Goal: Information Seeking & Learning: Learn about a topic

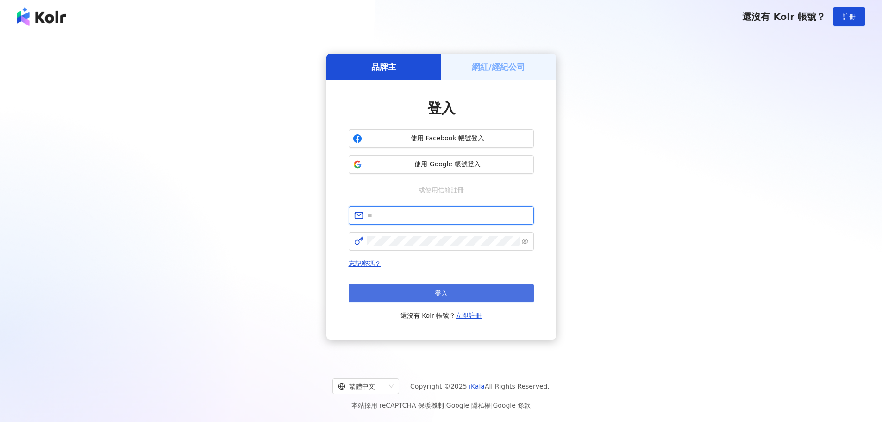
type input "**********"
click at [429, 297] on button "登入" at bounding box center [441, 293] width 185 height 19
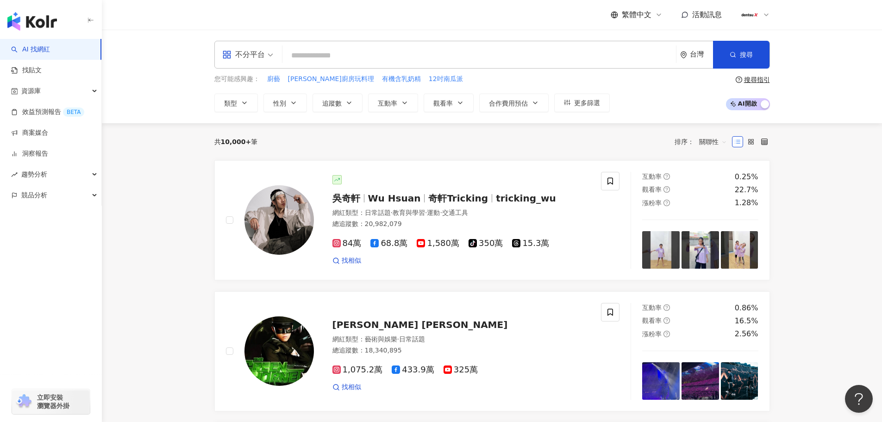
click at [350, 61] on input "search" at bounding box center [479, 56] width 386 height 18
paste input "**"
type input "**"
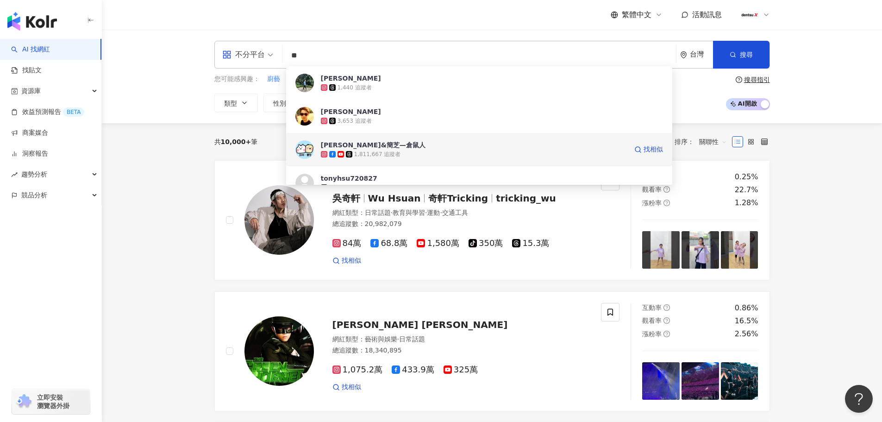
click at [303, 151] on img at bounding box center [304, 149] width 19 height 19
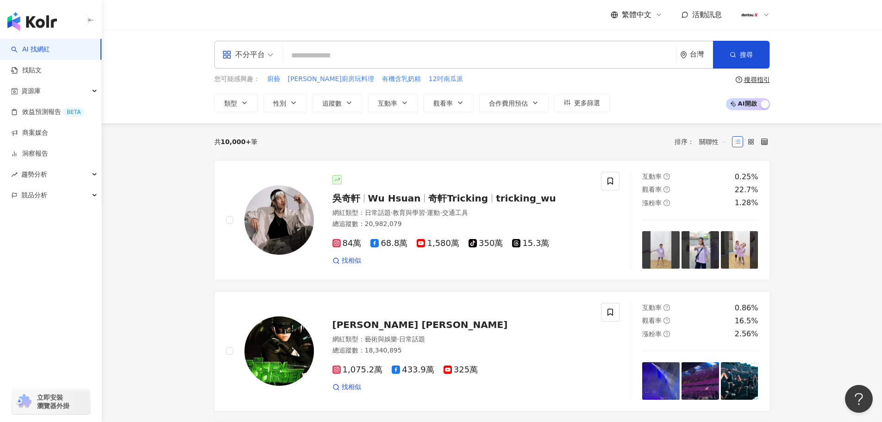
click at [328, 53] on input "search" at bounding box center [479, 56] width 386 height 18
paste input "**"
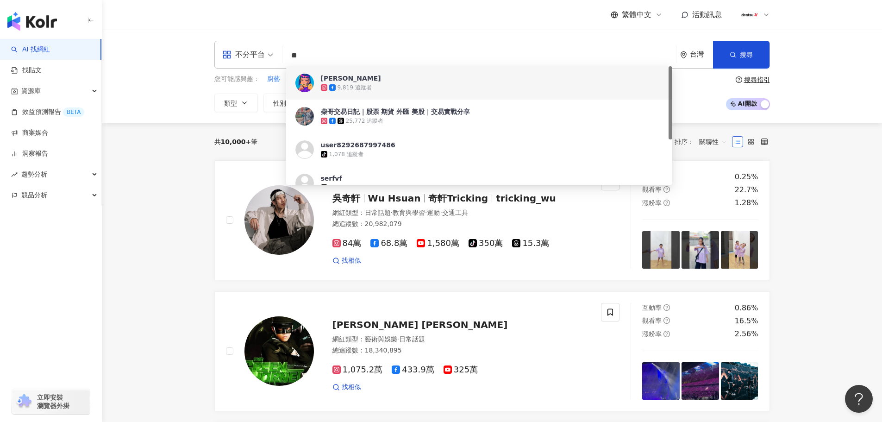
drag, startPoint x: 324, startPoint y: 56, endPoint x: 249, endPoint y: 52, distance: 74.1
click at [249, 52] on div "不分平台 ** 台灣 搜尋 973d4506-4995-4711-9c1b-636db173fecb 0d9eb961-fd68-4565-87f3-3214…" at bounding box center [491, 55] width 555 height 28
paste input "**********"
type input "**********"
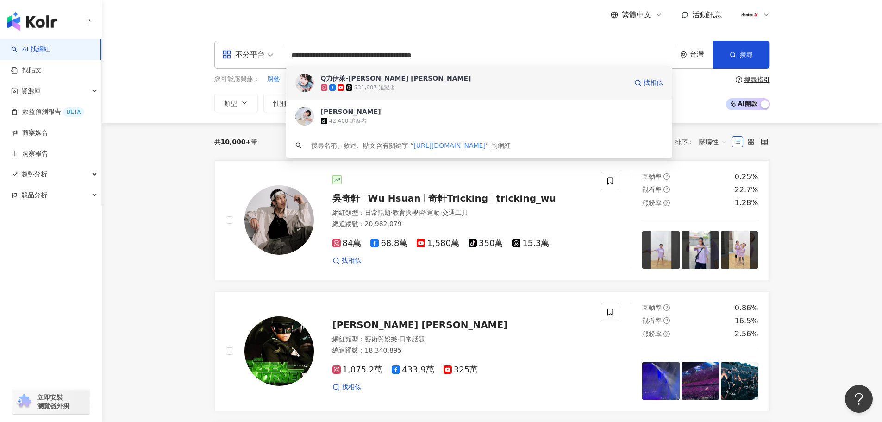
click at [300, 84] on img at bounding box center [304, 83] width 19 height 19
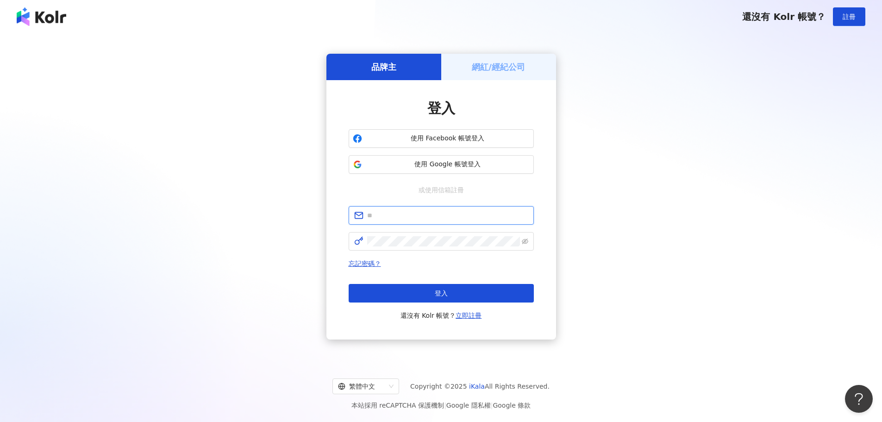
type input "**********"
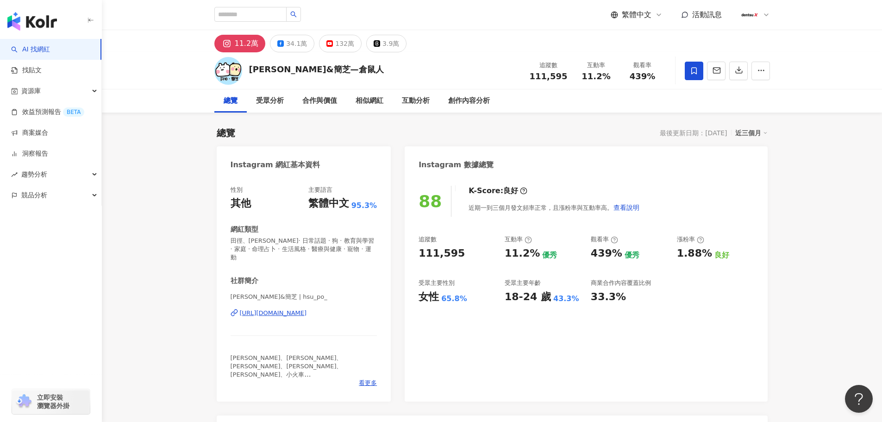
click at [273, 309] on div "https://www.instagram.com/hsu_po_/" at bounding box center [273, 313] width 67 height 8
click at [421, 100] on div "互動分析" at bounding box center [416, 100] width 28 height 11
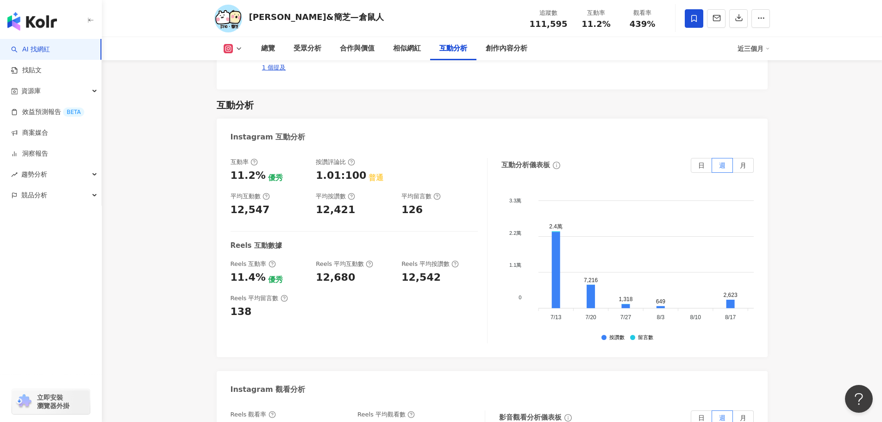
scroll to position [2052, 0]
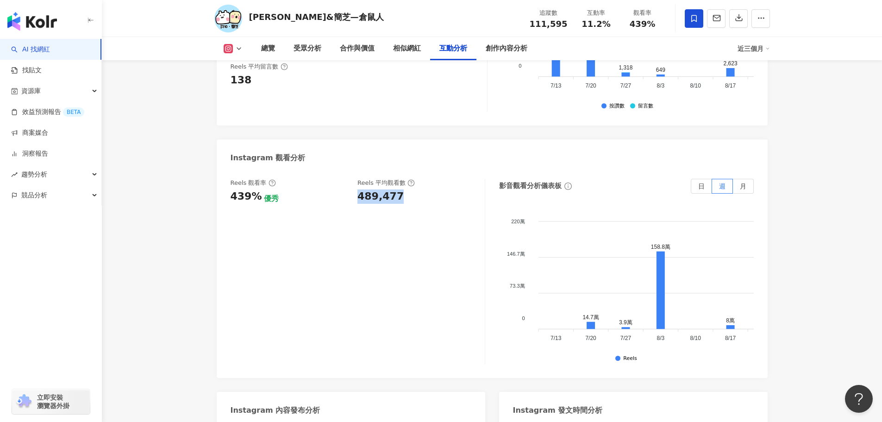
drag, startPoint x: 358, startPoint y: 168, endPoint x: 409, endPoint y: 169, distance: 50.9
click at [409, 189] on div "489,477" at bounding box center [416, 196] width 118 height 14
copy div "489,477"
drag, startPoint x: 581, startPoint y: 25, endPoint x: 610, endPoint y: 25, distance: 29.6
click at [610, 25] on div "11.2%" at bounding box center [596, 23] width 35 height 9
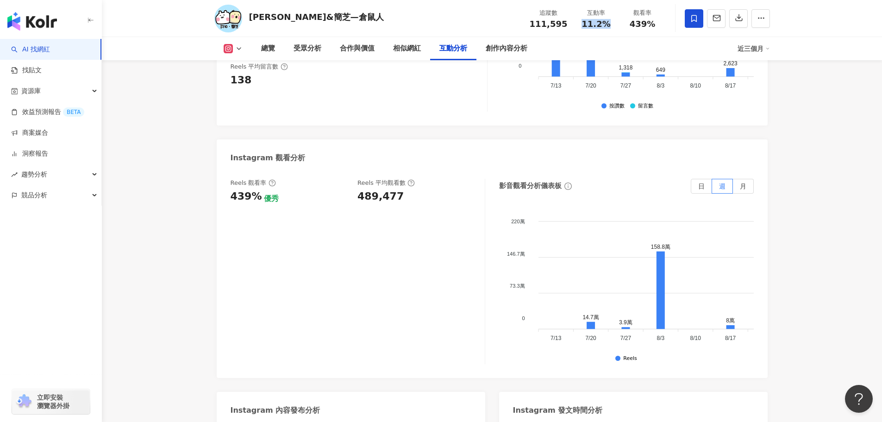
copy span "11.2%"
drag, startPoint x: 232, startPoint y: 168, endPoint x: 259, endPoint y: 167, distance: 26.9
click at [259, 189] on div "439% 優秀" at bounding box center [289, 196] width 118 height 14
copy div "439%"
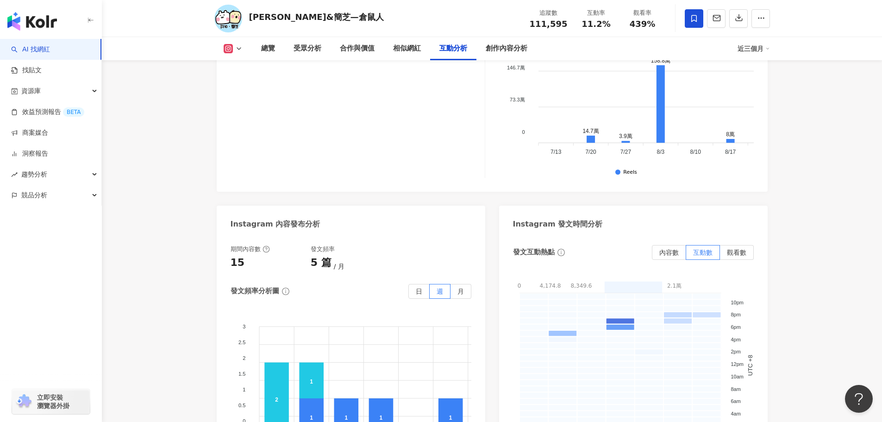
scroll to position [2376, 0]
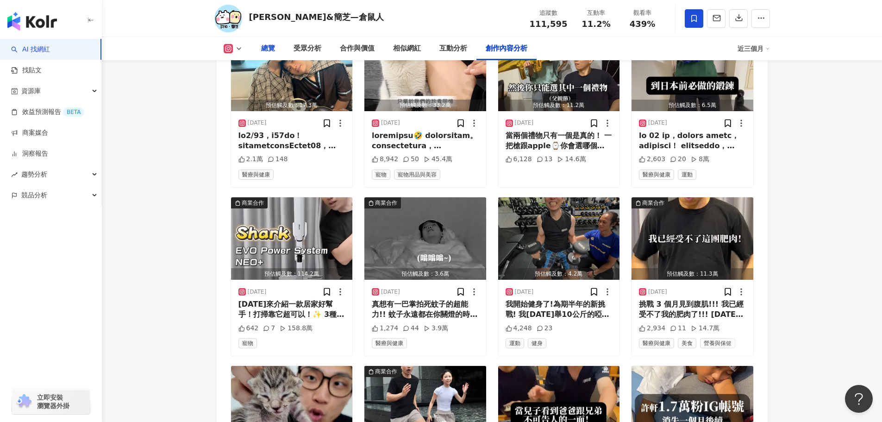
click at [271, 49] on div "總覽" at bounding box center [268, 48] width 14 height 11
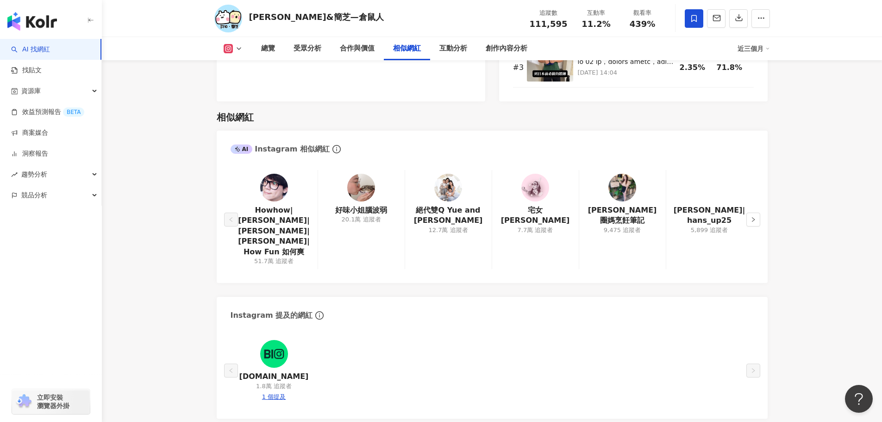
scroll to position [1862, 0]
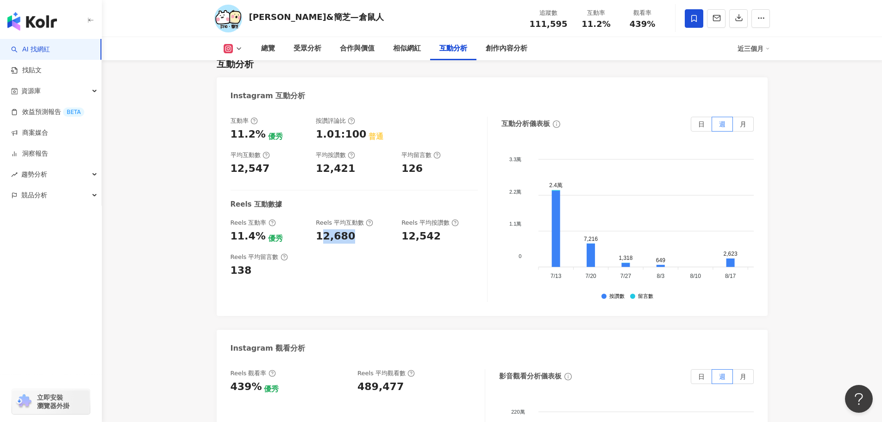
drag, startPoint x: 319, startPoint y: 210, endPoint x: 350, endPoint y: 204, distance: 31.1
click at [350, 229] on div "12,680" at bounding box center [354, 236] width 76 height 14
drag, startPoint x: 316, startPoint y: 208, endPoint x: 351, endPoint y: 210, distance: 34.7
click at [351, 229] on div "12,680" at bounding box center [354, 236] width 76 height 14
copy div "12,680"
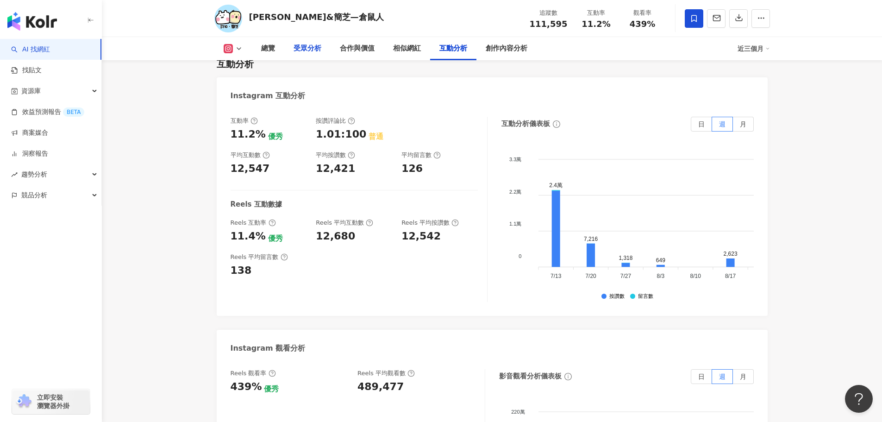
click at [303, 47] on div "受眾分析" at bounding box center [307, 48] width 28 height 11
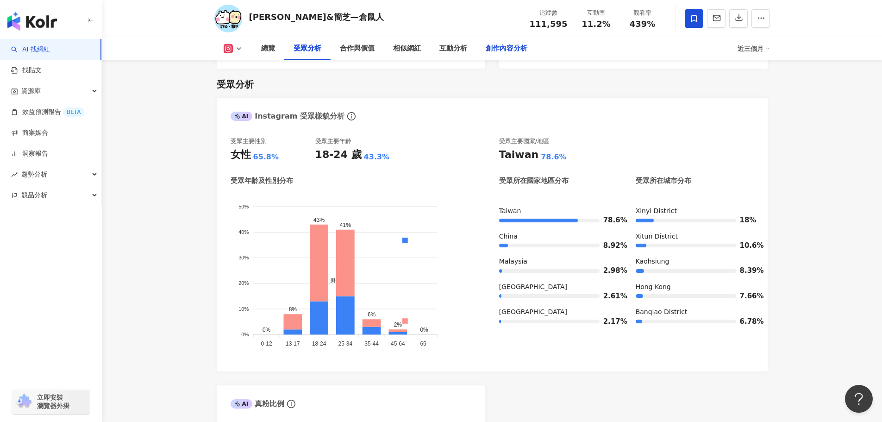
click at [507, 50] on div "創作內容分析" at bounding box center [507, 48] width 42 height 11
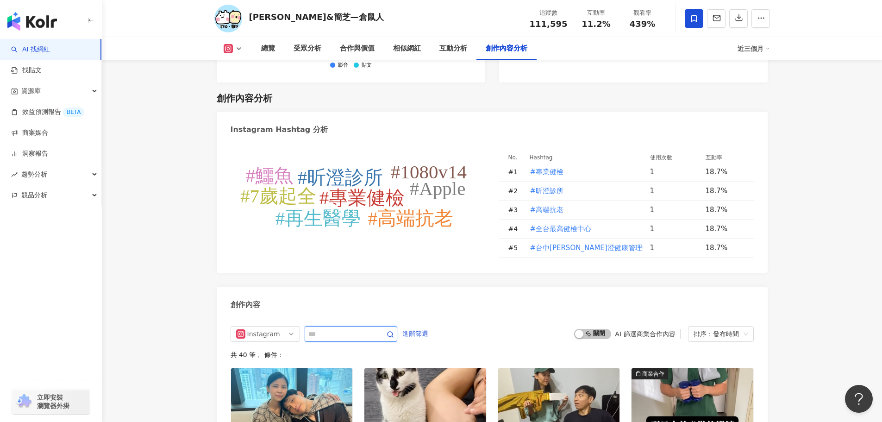
click at [354, 328] on input "text" at bounding box center [340, 333] width 65 height 11
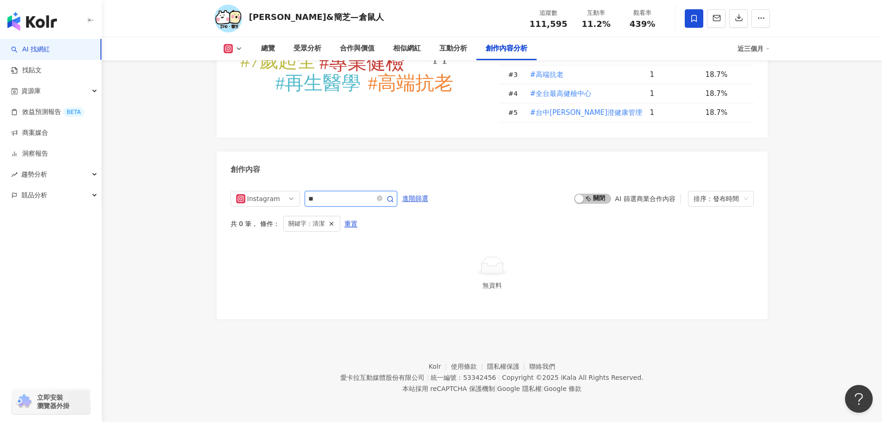
scroll to position [2751, 0]
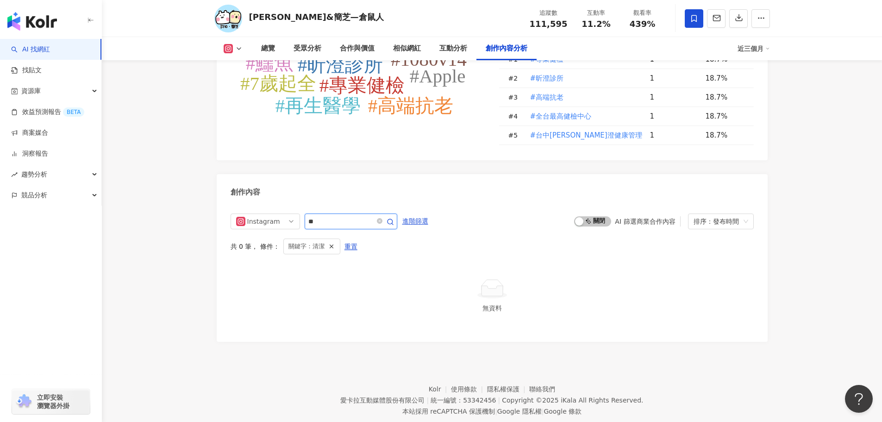
click at [351, 216] on input "**" at bounding box center [340, 221] width 65 height 11
type input "*"
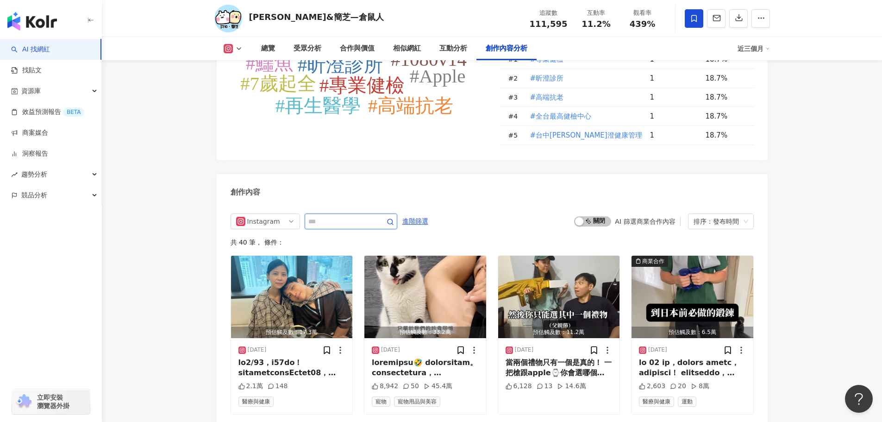
scroll to position [2842, 0]
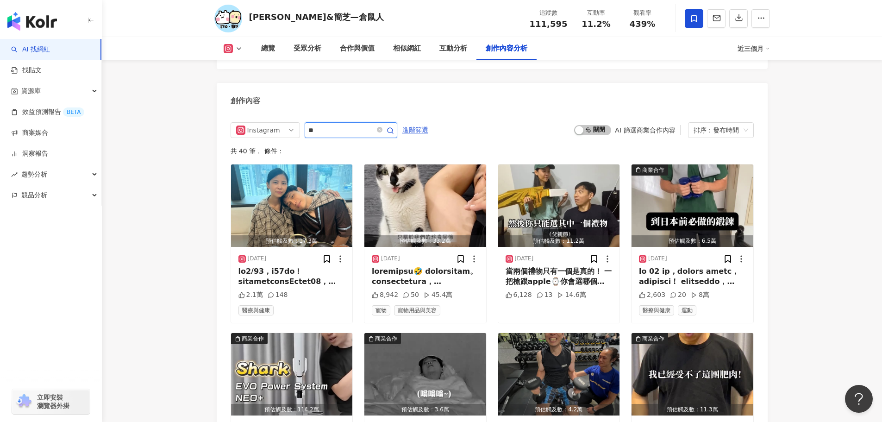
type input "*"
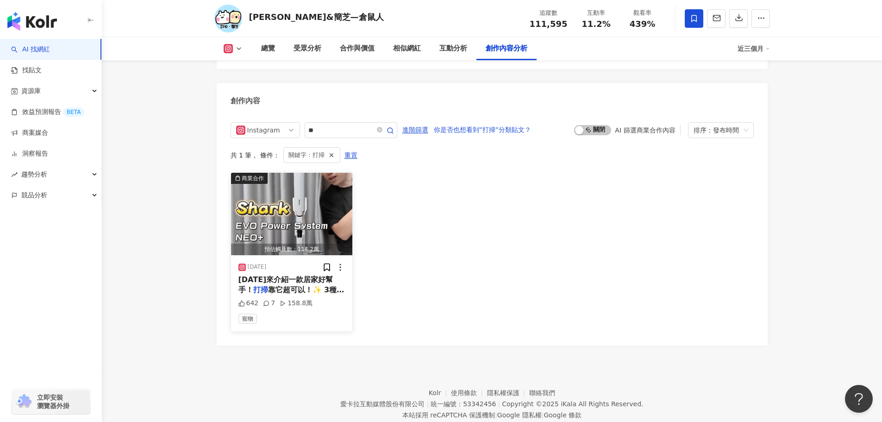
click at [304, 275] on span "今天來介紹一款居家好幫手！" at bounding box center [285, 284] width 95 height 19
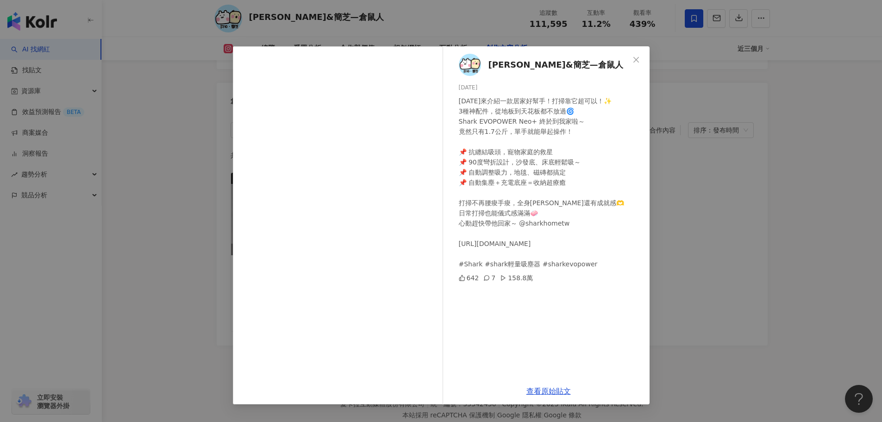
scroll to position [2846, 0]
click at [535, 392] on link "查看原始貼文" at bounding box center [548, 390] width 44 height 9
click at [637, 62] on icon "close" at bounding box center [635, 59] width 7 height 7
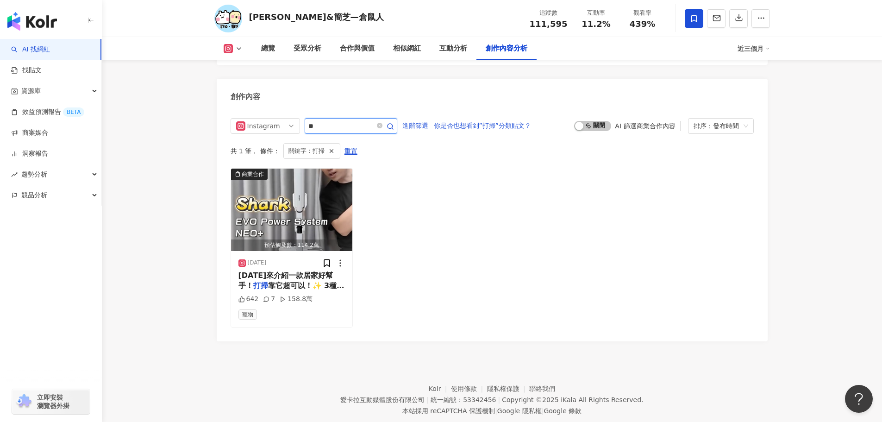
click at [346, 120] on input "**" at bounding box center [340, 125] width 65 height 11
type input "*"
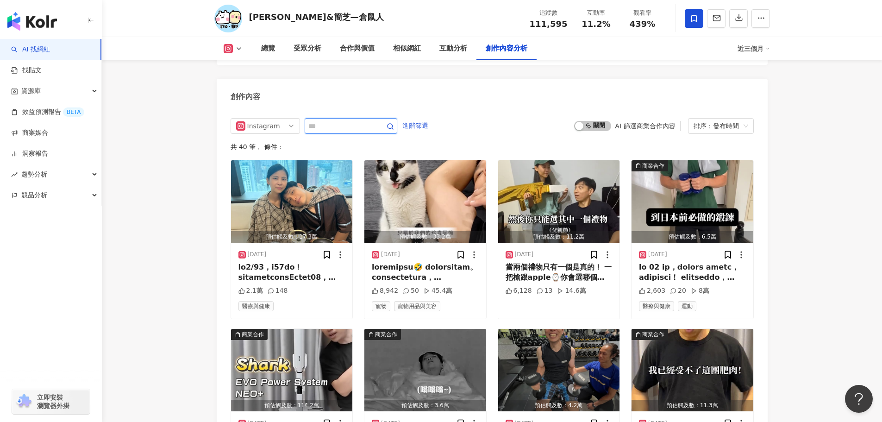
scroll to position [2842, 0]
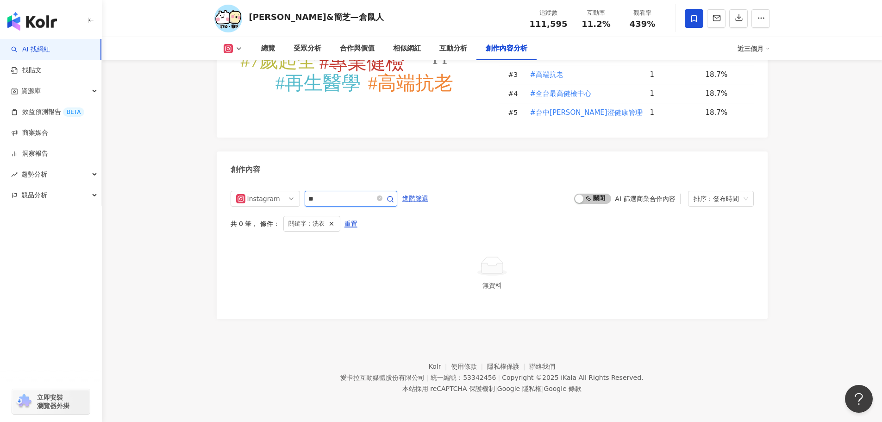
scroll to position [2751, 0]
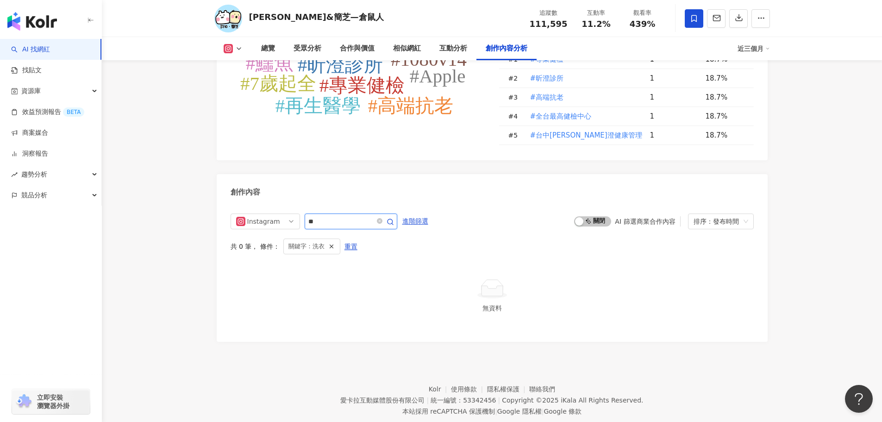
click at [341, 216] on input "**" at bounding box center [340, 221] width 65 height 11
type input "*"
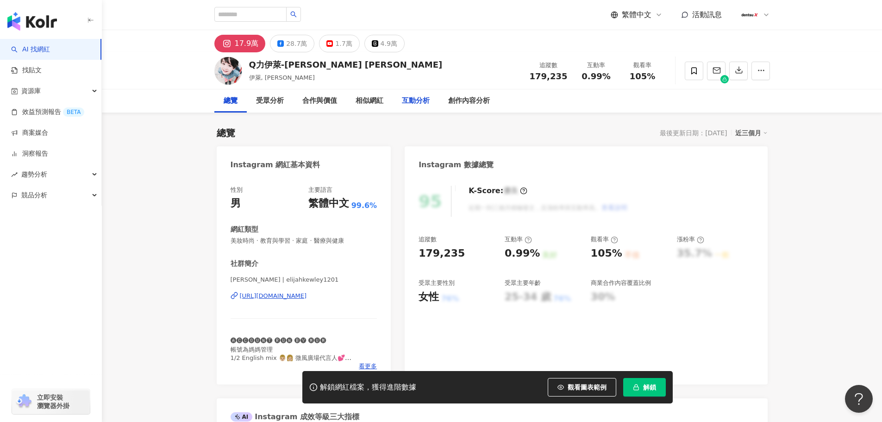
click at [420, 97] on div "互動分析" at bounding box center [416, 100] width 28 height 11
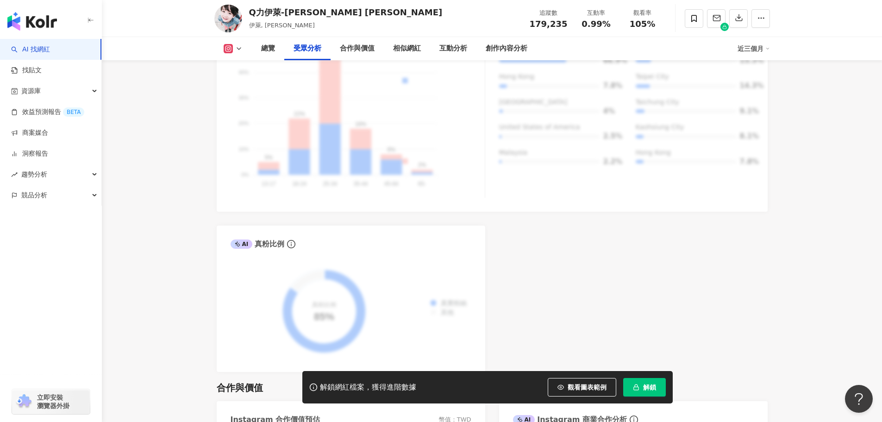
scroll to position [897, 0]
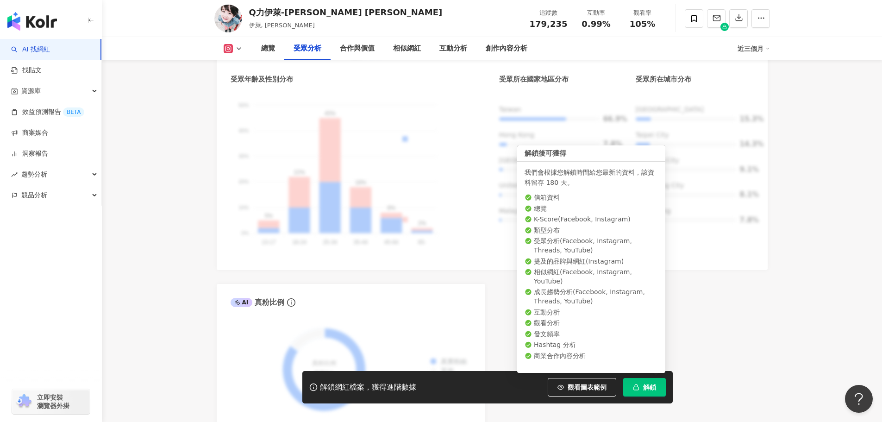
click at [641, 386] on button "解鎖" at bounding box center [644, 387] width 43 height 19
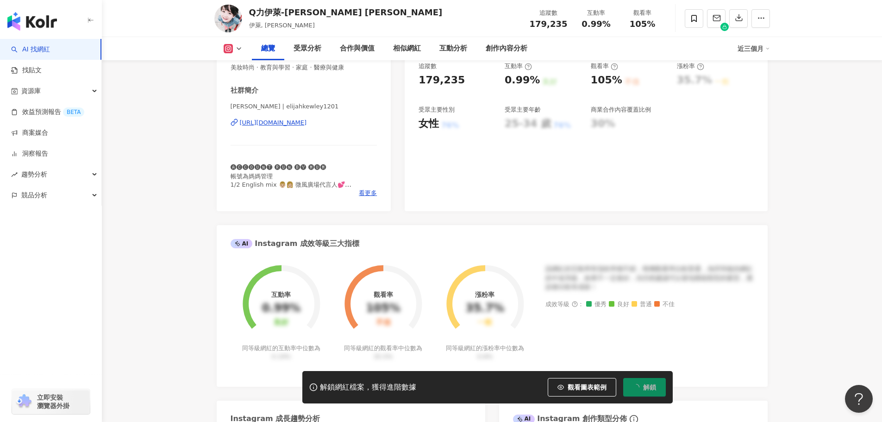
scroll to position [64, 0]
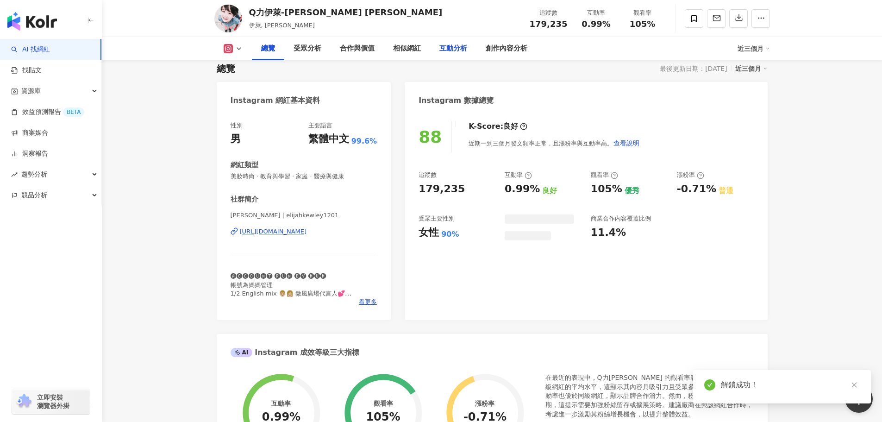
click at [447, 50] on div "互動分析" at bounding box center [453, 48] width 28 height 11
click at [453, 46] on div "互動分析" at bounding box center [453, 48] width 28 height 11
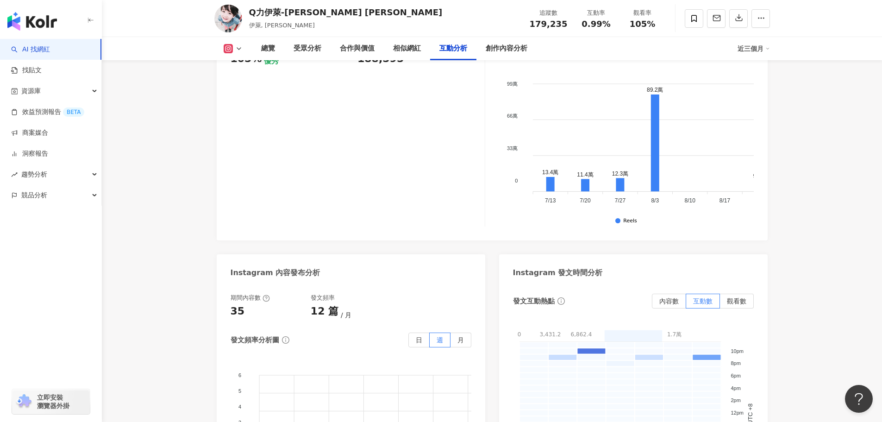
scroll to position [1999, 0]
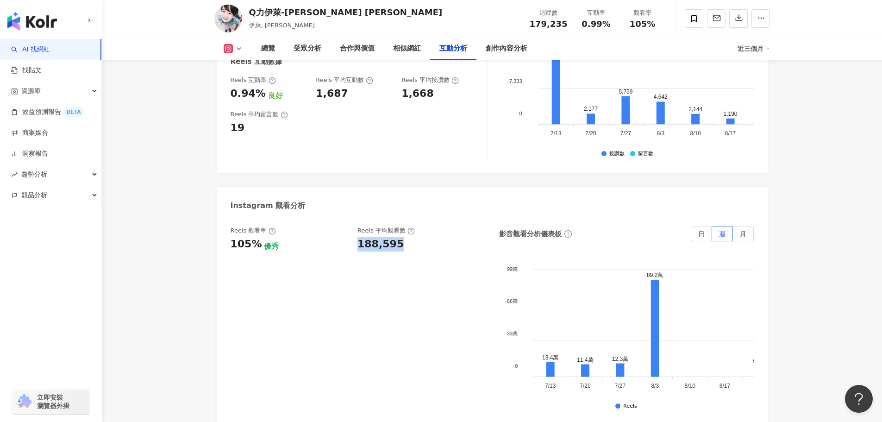
drag, startPoint x: 358, startPoint y: 214, endPoint x: 396, endPoint y: 212, distance: 38.4
click at [396, 237] on div "188,595" at bounding box center [380, 244] width 46 height 14
copy div "188,595"
drag, startPoint x: 231, startPoint y: 212, endPoint x: 247, endPoint y: 215, distance: 16.1
click at [256, 217] on div "Reels 觀看率 105% 優秀 Reels 平均觀看數 188,595 影音觀看分析儀表板 日 週 月 99萬 99萬 66萬 66萬 33萬 33萬 0…" at bounding box center [492, 321] width 551 height 208
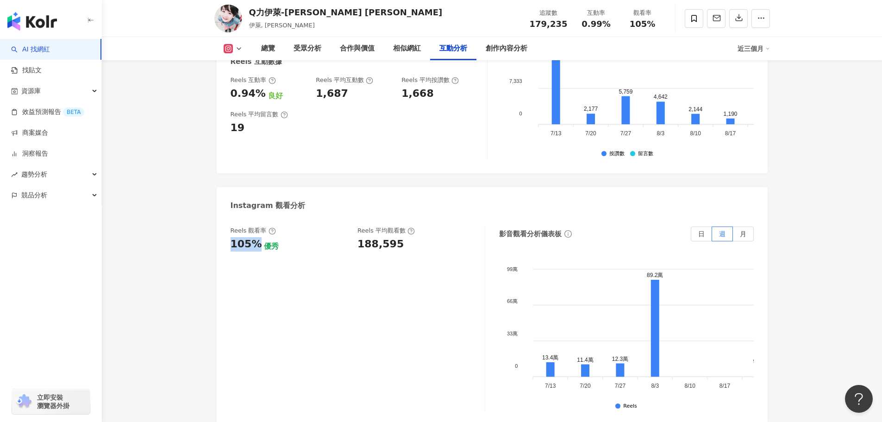
copy div "105%"
click at [269, 48] on div "總覽" at bounding box center [268, 48] width 14 height 11
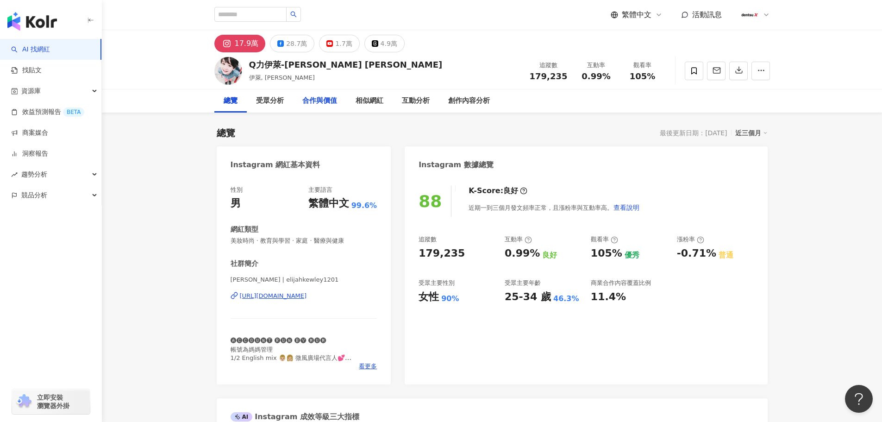
click at [318, 96] on div "合作與價值" at bounding box center [319, 100] width 35 height 11
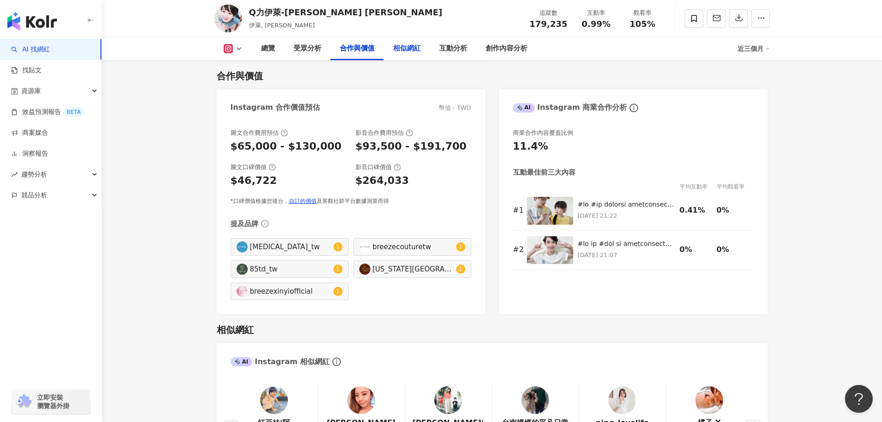
click at [410, 54] on div "相似網紅" at bounding box center [407, 48] width 46 height 23
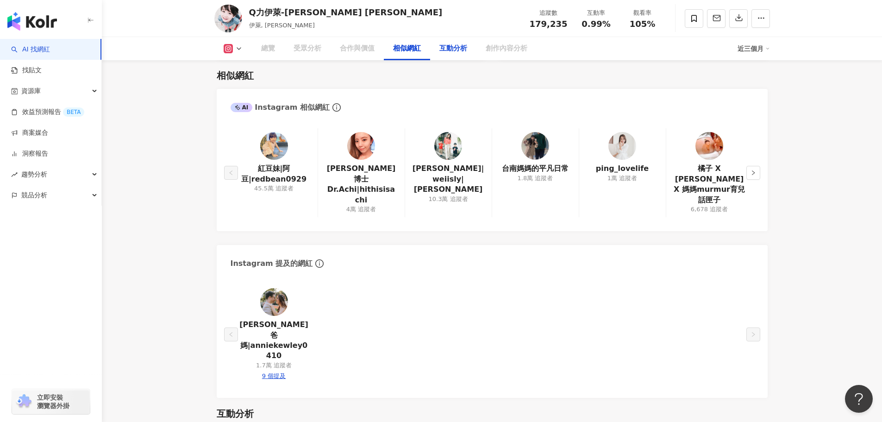
click at [449, 55] on div "互動分析" at bounding box center [453, 48] width 46 height 23
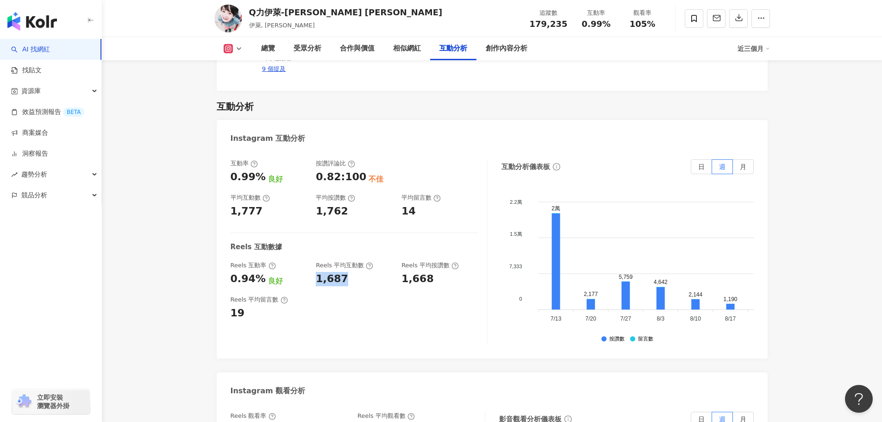
drag, startPoint x: 315, startPoint y: 249, endPoint x: 355, endPoint y: 246, distance: 39.5
click at [355, 261] on div "Reels 互動率 0.94% 良好 Reels 平均互動數 1,687 Reels 平均按讚數 1,668" at bounding box center [353, 273] width 247 height 25
copy div "1,687"
drag, startPoint x: 230, startPoint y: 247, endPoint x: 258, endPoint y: 247, distance: 27.8
click at [258, 272] on div "0.94%" at bounding box center [247, 279] width 35 height 14
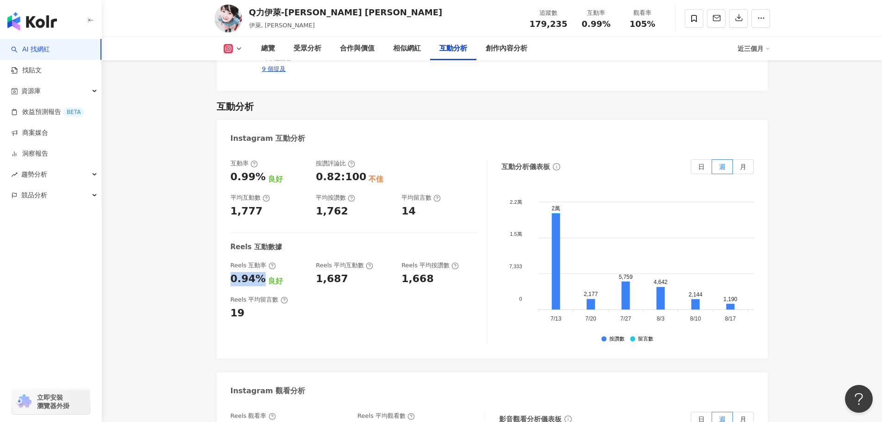
copy div "0.94%"
click at [307, 44] on div "受眾分析" at bounding box center [307, 48] width 28 height 11
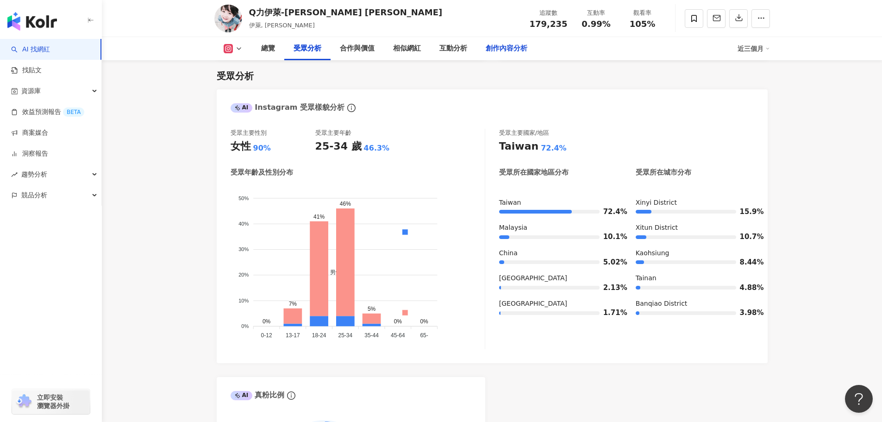
click at [499, 47] on div "創作內容分析" at bounding box center [507, 48] width 42 height 11
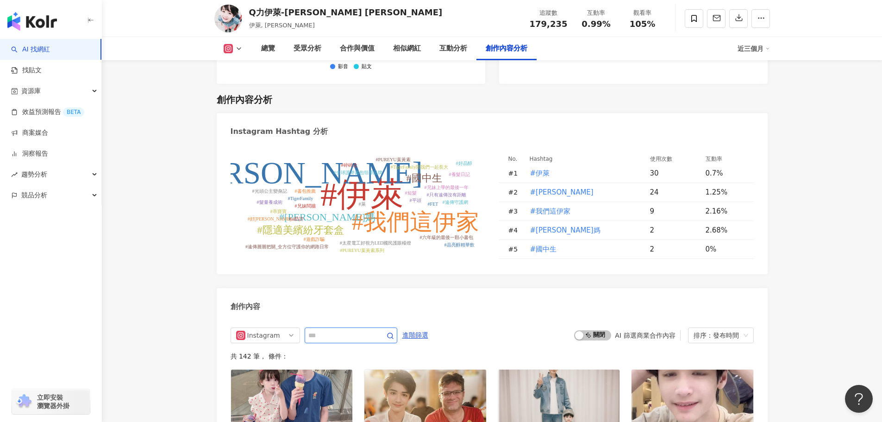
click at [324, 330] on input "text" at bounding box center [340, 335] width 65 height 11
type input "*"
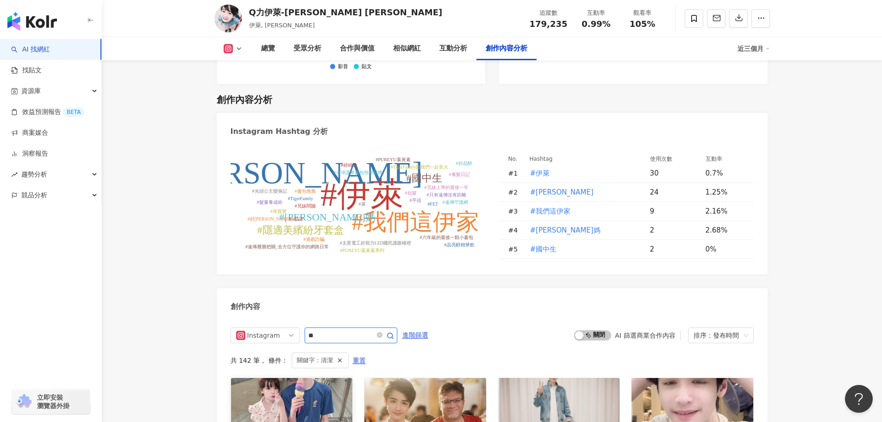
scroll to position [2836, 0]
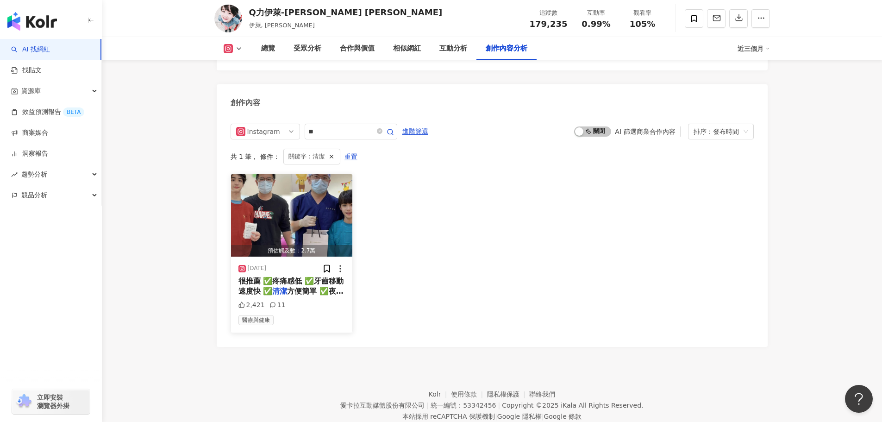
click at [293, 276] on span "很推薦 ✅疼痛感低 ✅牙齒移動速度快 ✅" at bounding box center [290, 285] width 105 height 19
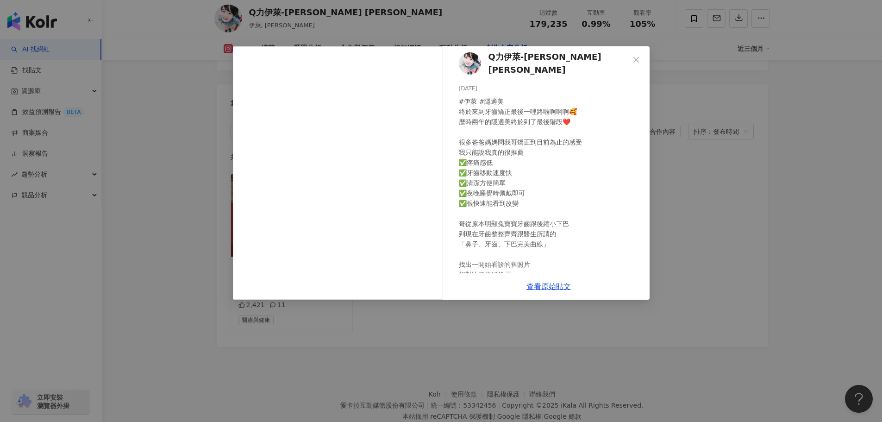
scroll to position [0, 0]
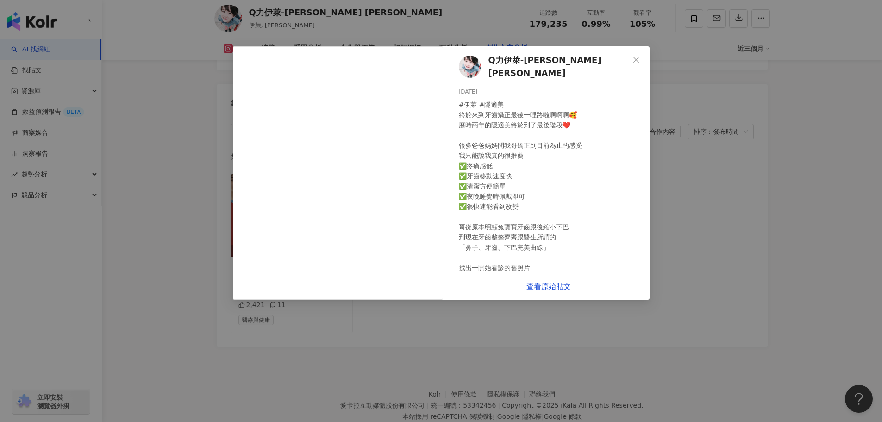
click at [175, 216] on div "Q力伊萊-Elijah Kewley 池東澤 2025/3/29 #伊萊 #隱適美 終於來到牙齒矯正最後一哩路啦啊啊啊🥰 歷時兩年的隱適美終於到了最後階段❤️…" at bounding box center [441, 211] width 882 height 422
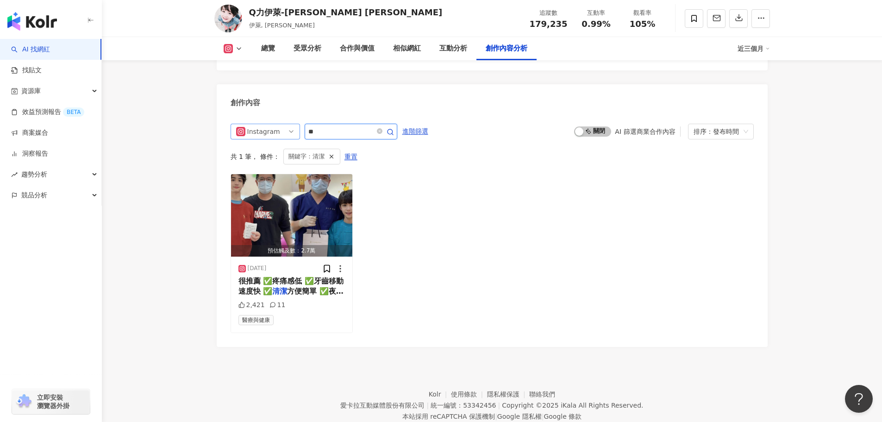
drag, startPoint x: 333, startPoint y: 111, endPoint x: 285, endPoint y: 108, distance: 48.2
click at [285, 124] on div "Instagram **" at bounding box center [313, 132] width 167 height 16
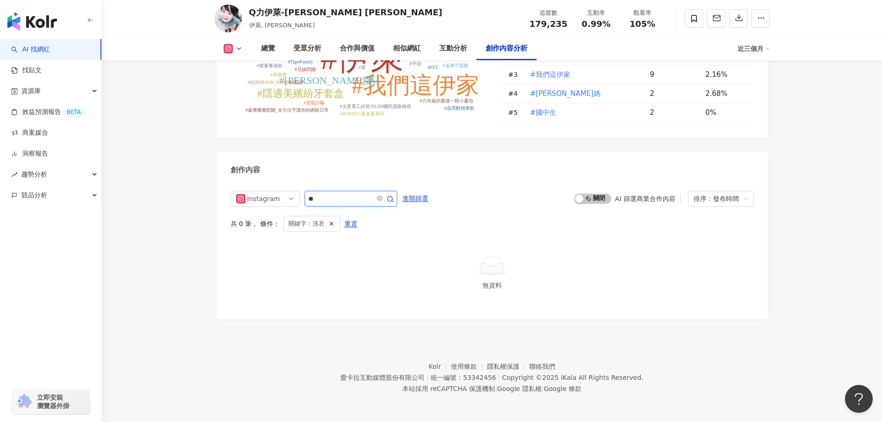
scroll to position [2745, 0]
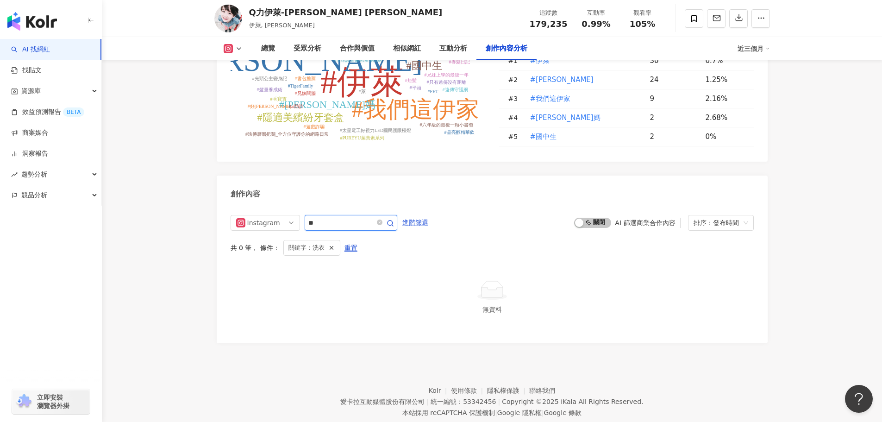
click at [345, 217] on input "**" at bounding box center [340, 222] width 65 height 11
type input "*"
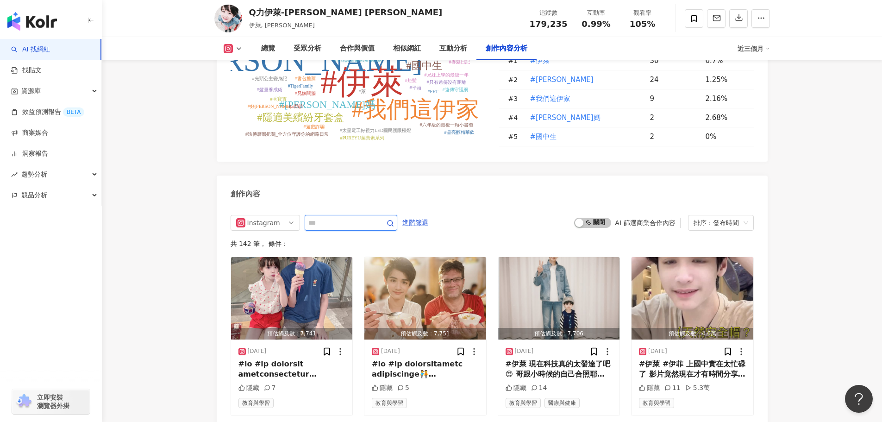
scroll to position [2836, 0]
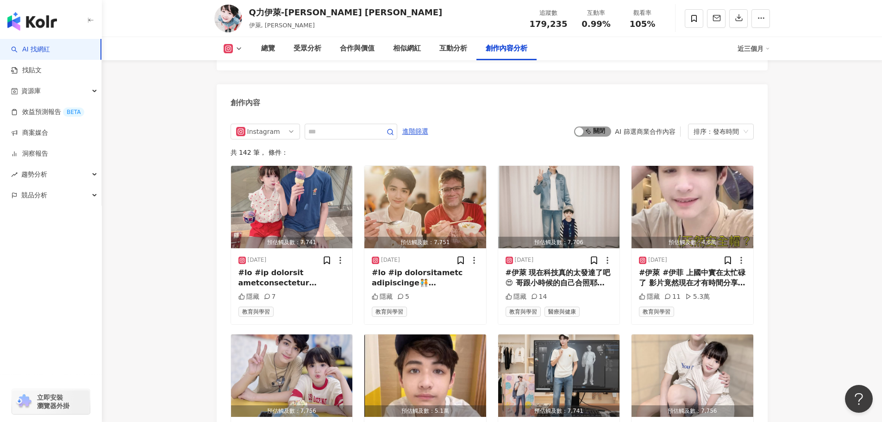
click at [602, 126] on span "啟動 關閉" at bounding box center [592, 131] width 37 height 10
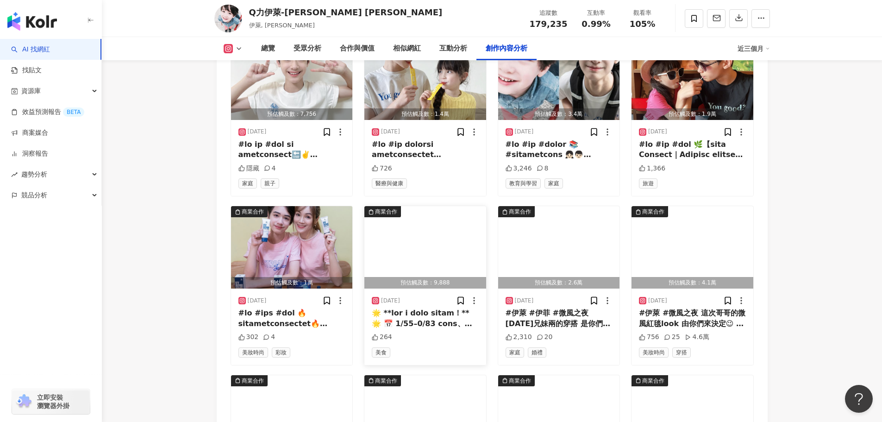
scroll to position [2975, 0]
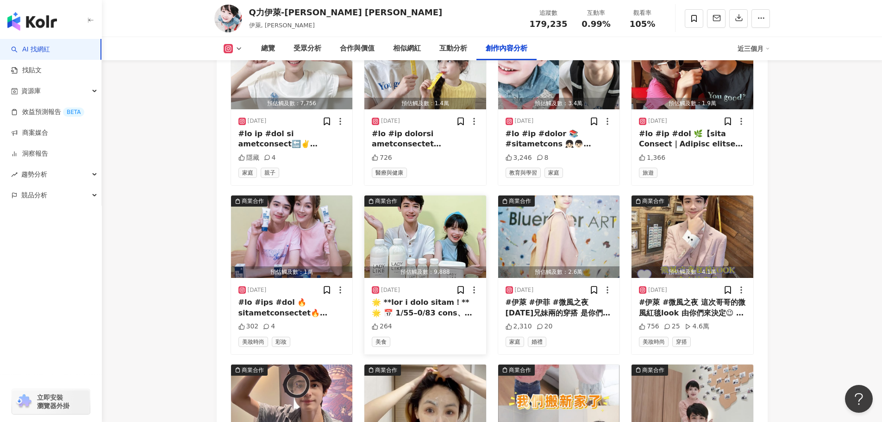
click at [428, 297] on div at bounding box center [425, 307] width 107 height 21
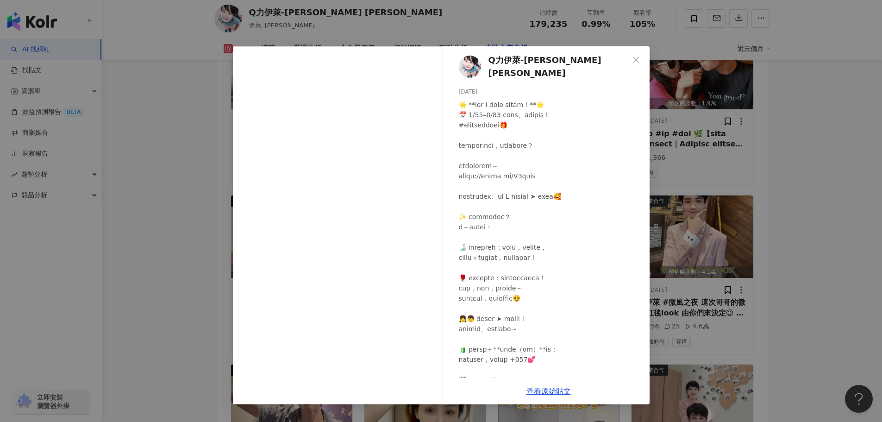
click at [182, 261] on div "Q力伊萊-Elijah Kewley 池東澤 2025/5/19 264 查看原始貼文" at bounding box center [441, 211] width 882 height 422
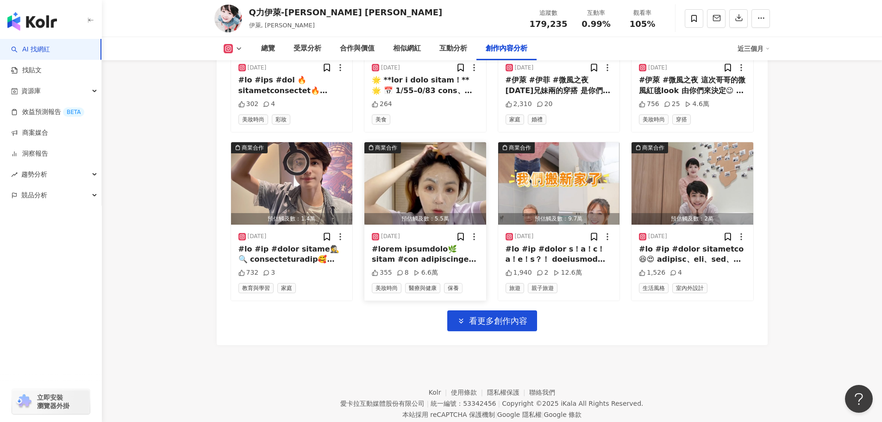
scroll to position [3199, 0]
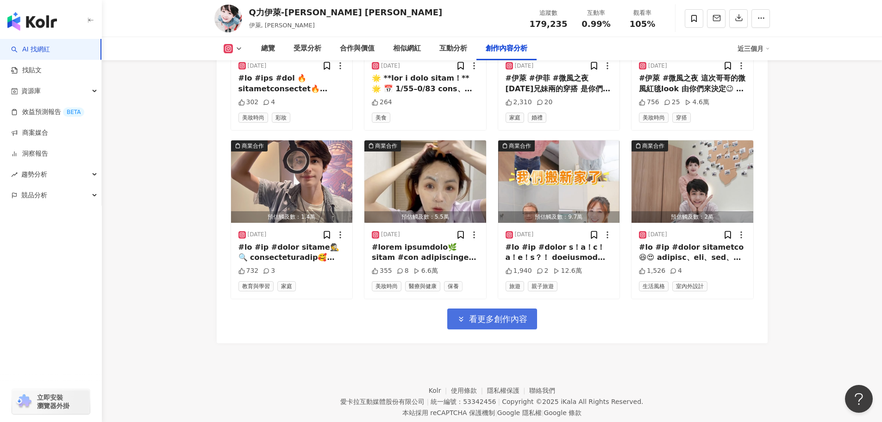
click at [493, 308] on button "看更多創作內容" at bounding box center [492, 318] width 90 height 21
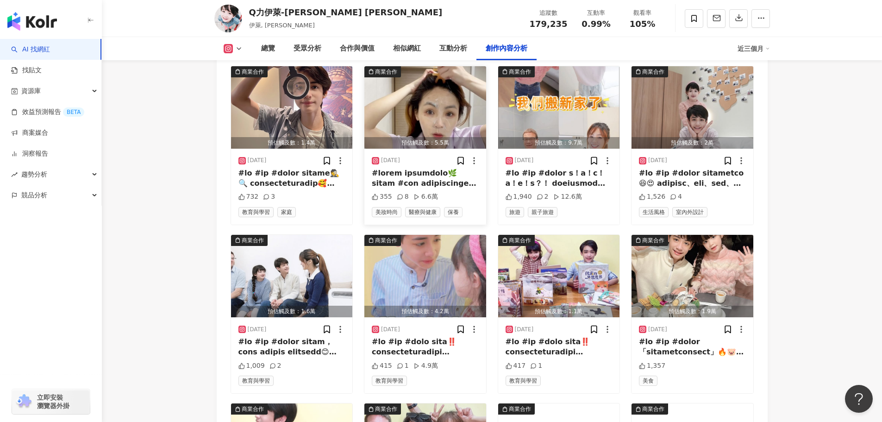
scroll to position [3291, 0]
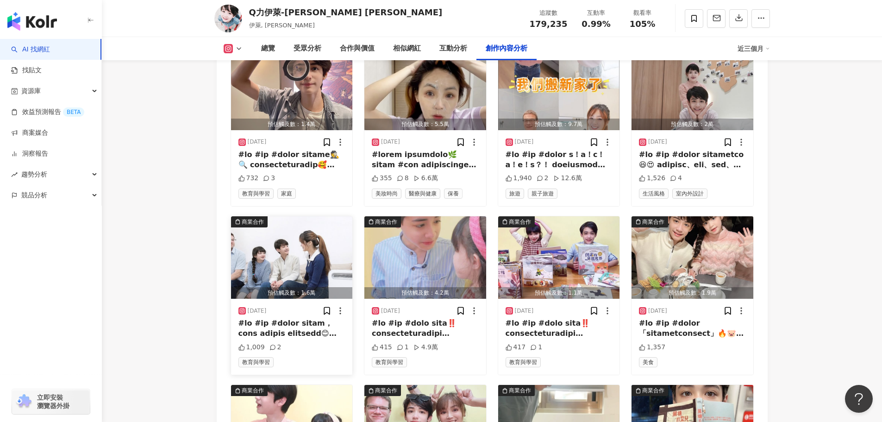
click at [290, 318] on div at bounding box center [291, 328] width 107 height 21
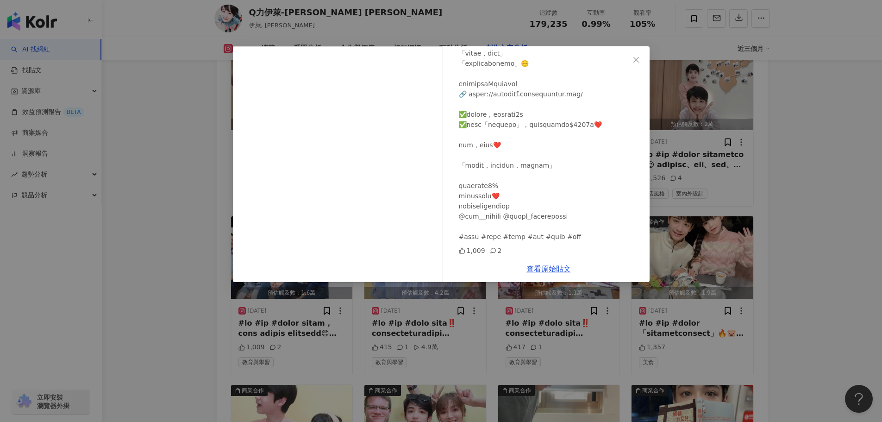
scroll to position [424, 0]
click at [818, 260] on div "Q力伊萊-Elijah Kewley 池東澤 2025/2/26 1,009 2 查看原始貼文" at bounding box center [441, 211] width 882 height 422
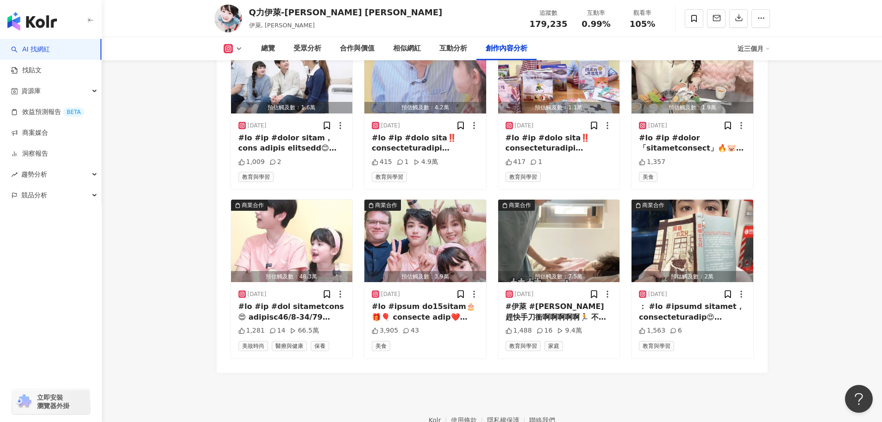
scroll to position [3356, 0]
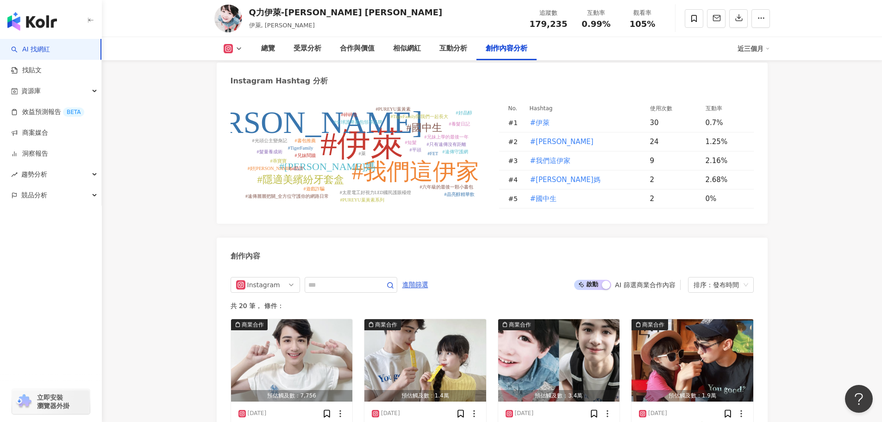
scroll to position [2736, 0]
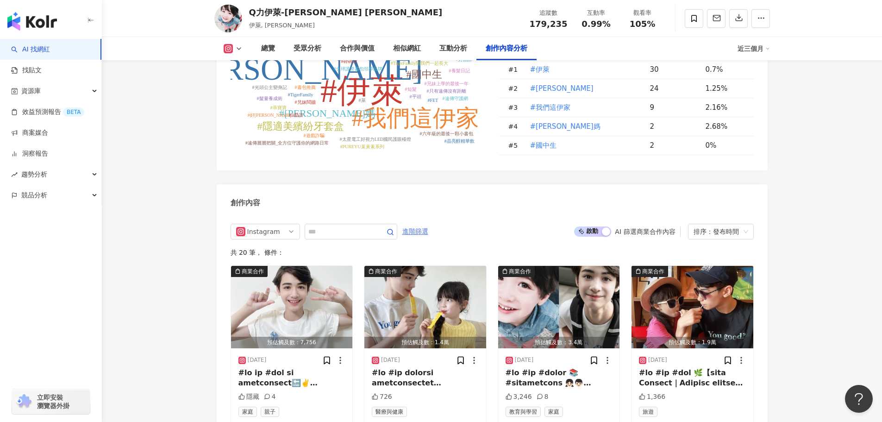
click at [428, 224] on span "進階篩選" at bounding box center [415, 231] width 26 height 15
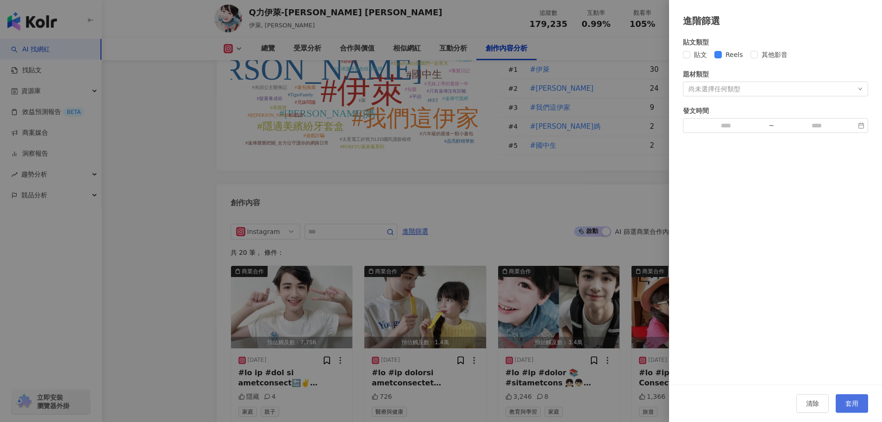
click at [845, 401] on span "套用" at bounding box center [851, 402] width 13 height 7
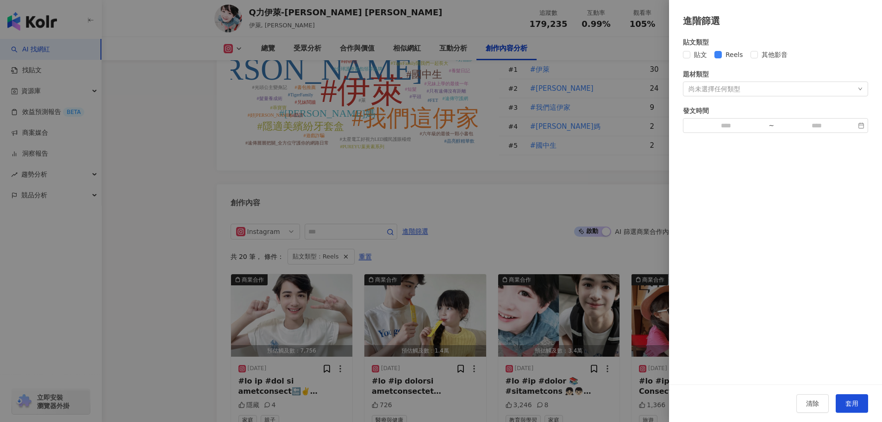
scroll to position [2836, 0]
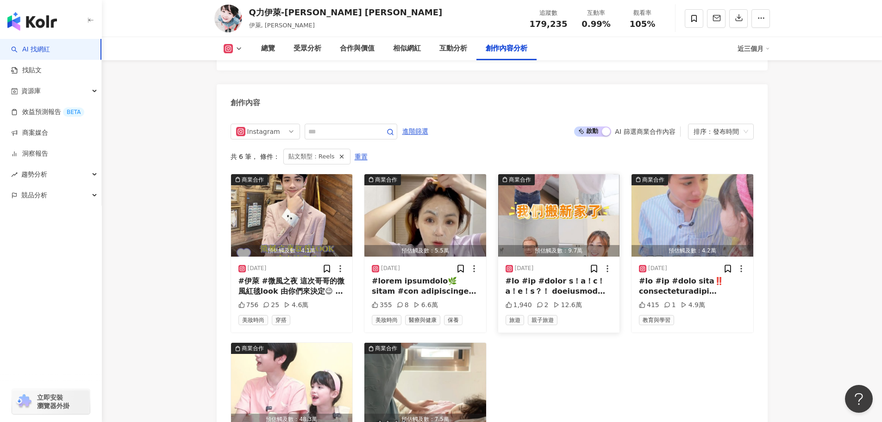
click at [536, 276] on div at bounding box center [558, 286] width 107 height 21
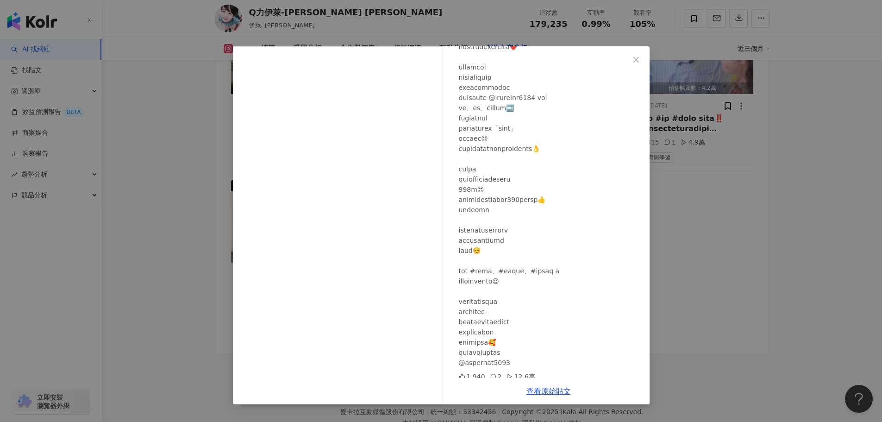
scroll to position [3008, 0]
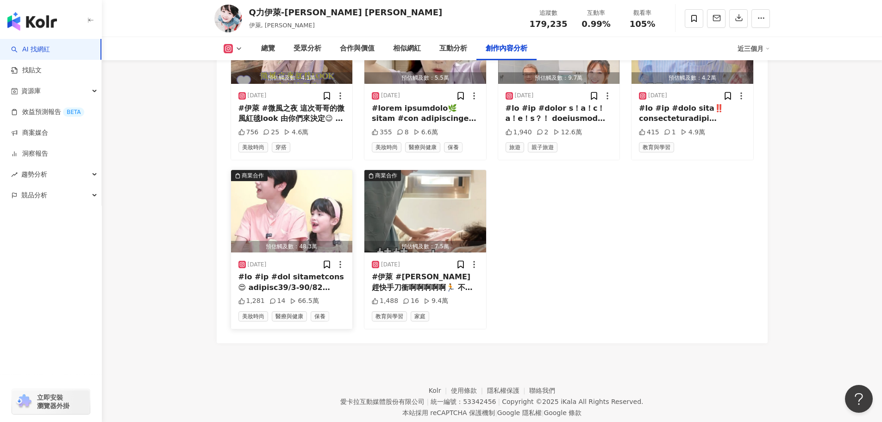
click at [270, 188] on img "button" at bounding box center [292, 211] width 122 height 82
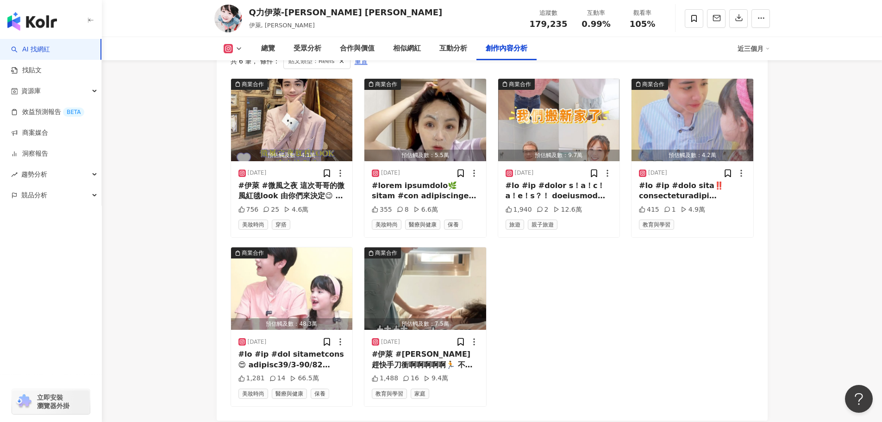
scroll to position [2823, 0]
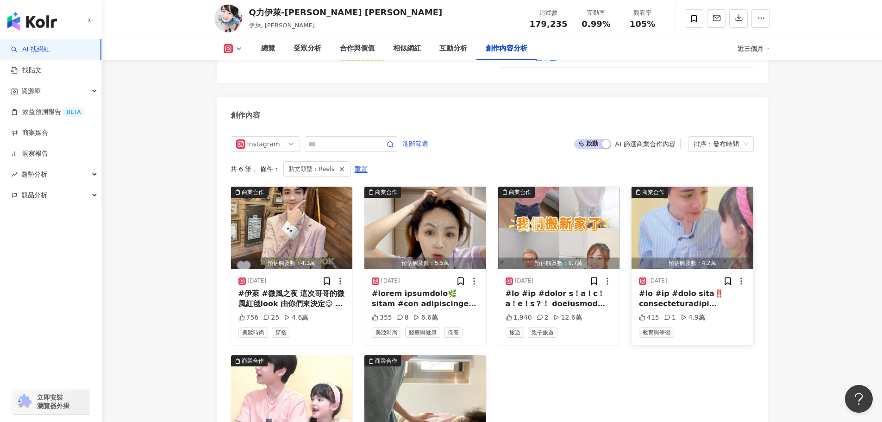
click at [674, 213] on img "button" at bounding box center [692, 228] width 122 height 82
click at [422, 189] on img "button" at bounding box center [425, 228] width 122 height 82
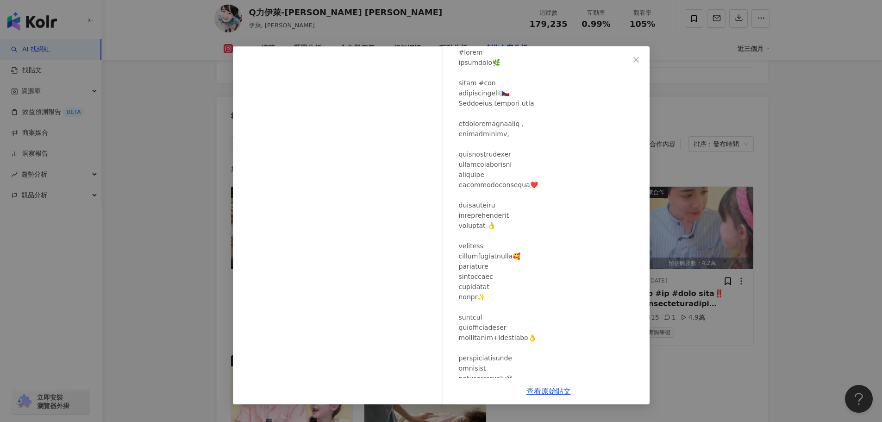
scroll to position [170, 0]
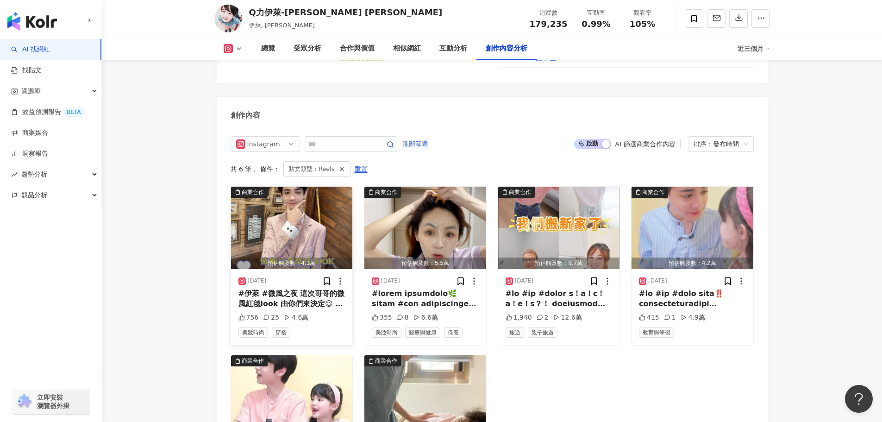
click at [298, 217] on img "button" at bounding box center [292, 228] width 122 height 82
click at [311, 358] on img "button" at bounding box center [292, 396] width 122 height 82
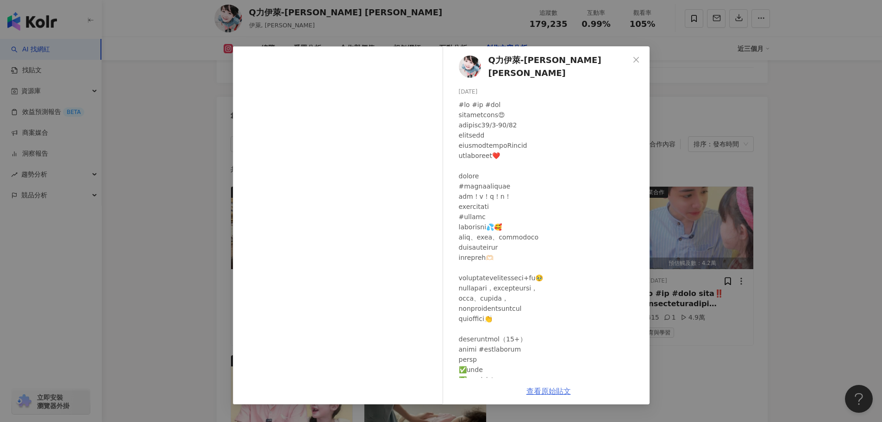
click at [541, 386] on link "查看原始貼文" at bounding box center [548, 390] width 44 height 9
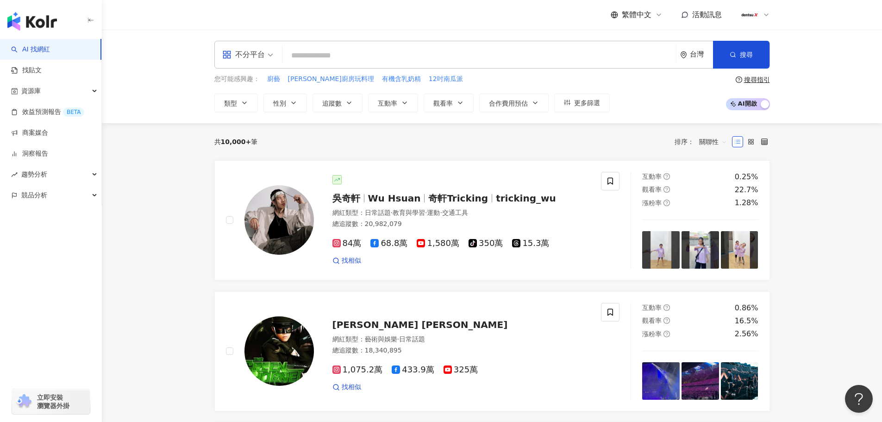
click at [379, 52] on input "search" at bounding box center [479, 56] width 386 height 18
paste input "**********"
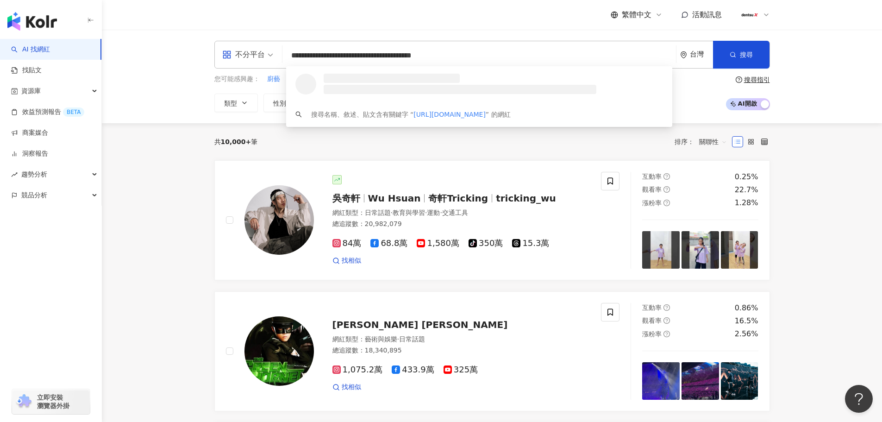
drag, startPoint x: 437, startPoint y: 54, endPoint x: 484, endPoint y: 55, distance: 46.3
click at [484, 55] on input "**********" at bounding box center [479, 56] width 386 height 18
type input "**********"
click at [307, 81] on img at bounding box center [304, 83] width 19 height 19
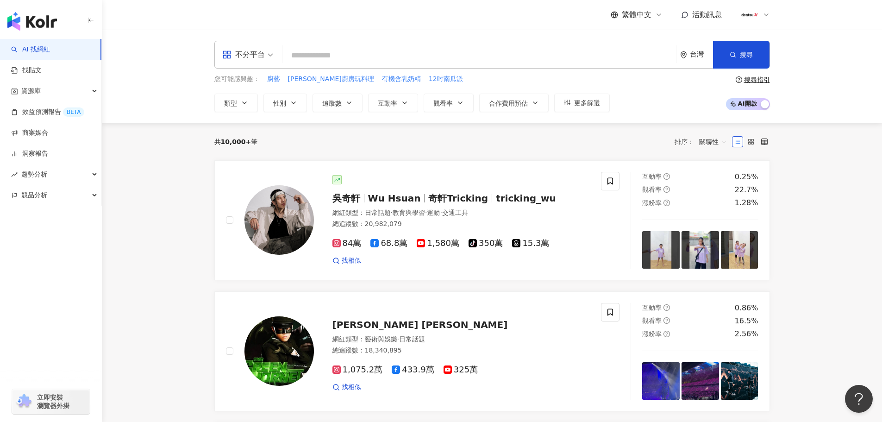
click at [357, 51] on input "search" at bounding box center [479, 56] width 386 height 18
paste input "**********"
type input "**********"
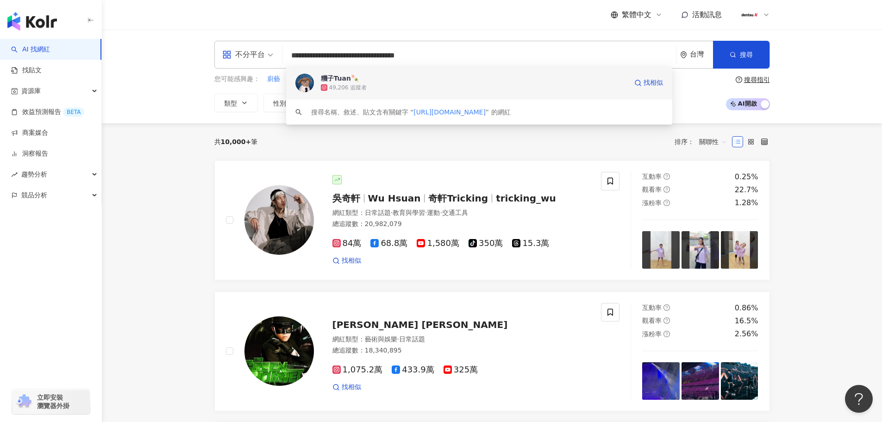
click at [303, 82] on img at bounding box center [304, 83] width 19 height 19
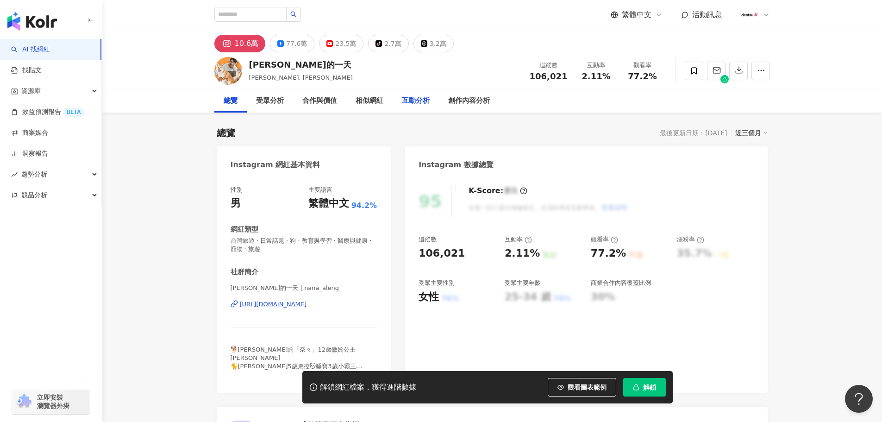
click at [415, 99] on div "互動分析" at bounding box center [416, 100] width 28 height 11
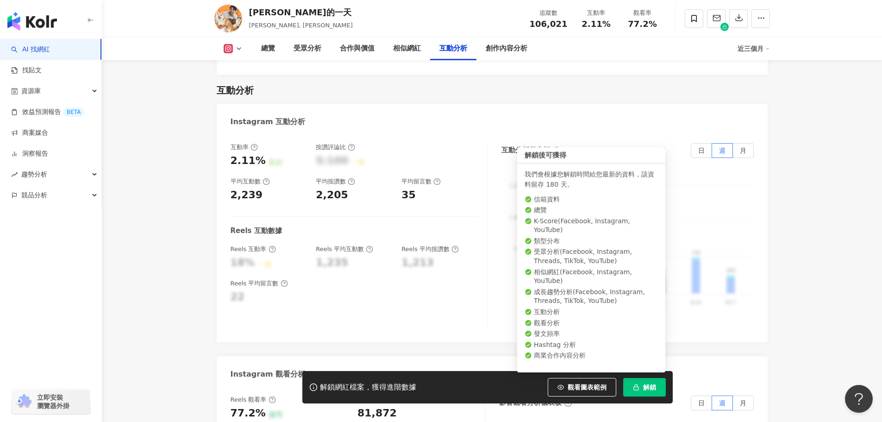
click at [652, 387] on span "解鎖" at bounding box center [649, 386] width 13 height 7
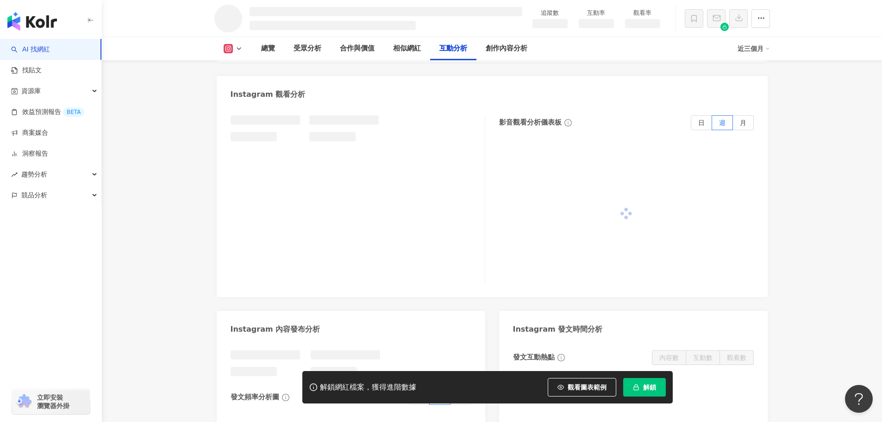
scroll to position [1569, 0]
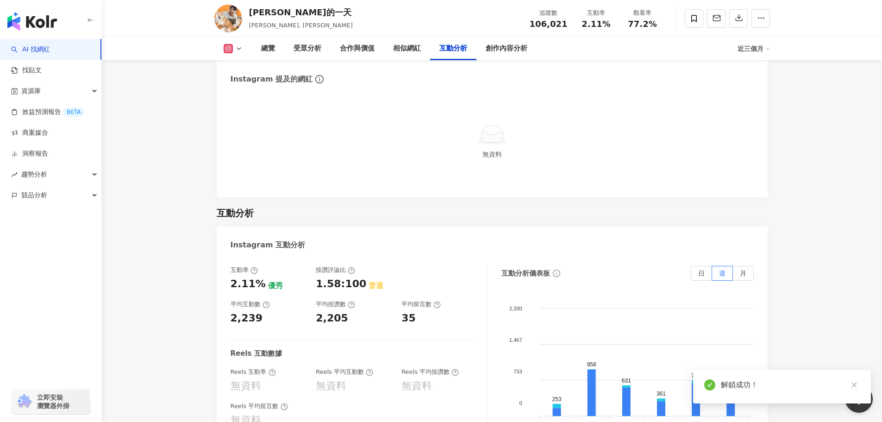
scroll to position [1846, 0]
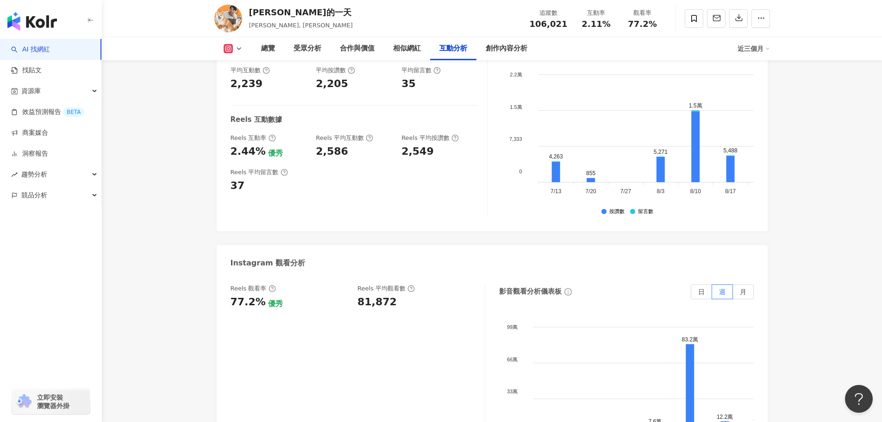
scroll to position [1939, 0]
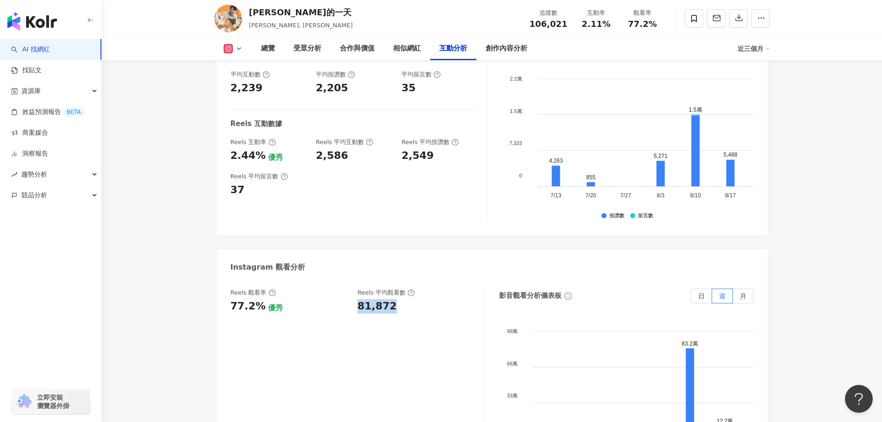
drag, startPoint x: 363, startPoint y: 305, endPoint x: 404, endPoint y: 309, distance: 41.4
click at [404, 309] on div "81,872" at bounding box center [416, 306] width 118 height 14
copy div "81,872"
drag, startPoint x: 232, startPoint y: 308, endPoint x: 261, endPoint y: 308, distance: 28.7
click at [261, 308] on div "77.2%" at bounding box center [247, 306] width 35 height 14
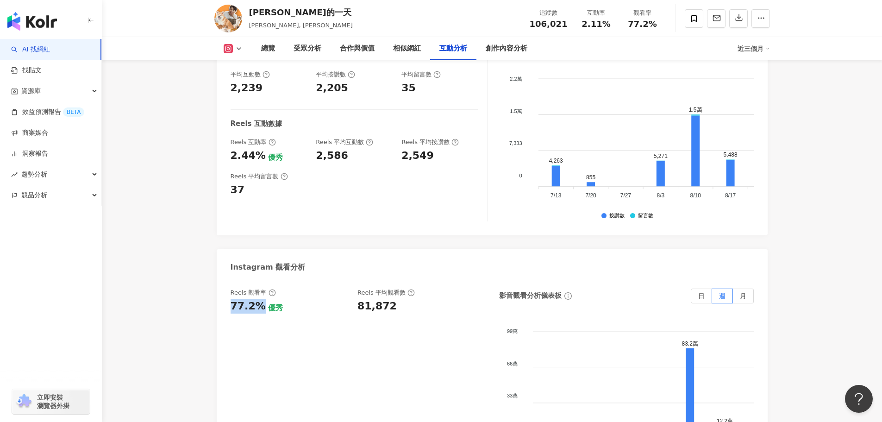
copy div "77.2%"
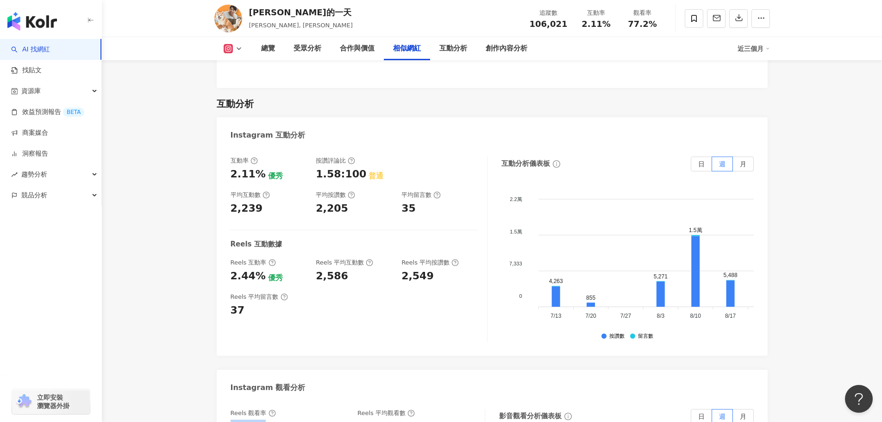
scroll to position [1800, 0]
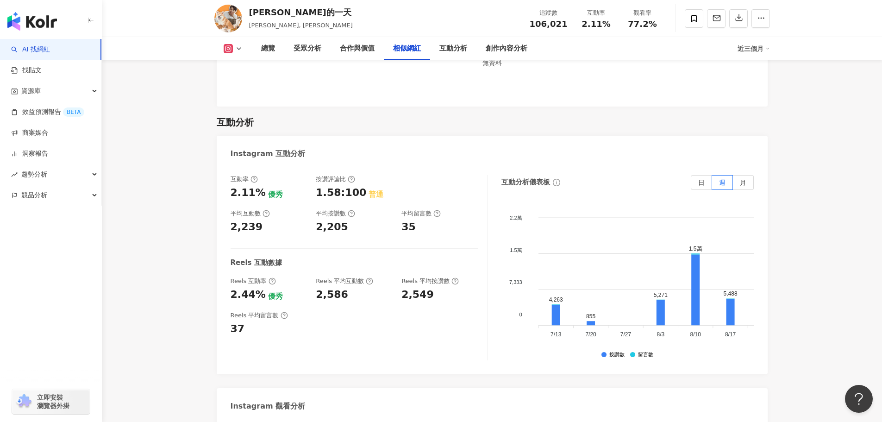
click at [331, 250] on div "互動率 2.11% 優秀 按讚評論比 1.58:100 普通 平均互動數 2,239 平均按讚數 2,205 平均留言數 35 Reels 互動數據 Reel…" at bounding box center [358, 267] width 257 height 185
drag, startPoint x: 255, startPoint y: 229, endPoint x: 215, endPoint y: 228, distance: 40.3
click at [215, 228] on div "總覽 最後更新日期：[DATE] 近三個月 Instagram 網紅基本資料 性別 男 主要語言 繁體中文 94.2% 網紅類型 台灣旅遊 · 日常話題 · …" at bounding box center [492, 28] width 592 height 3430
copy div "2,239"
drag, startPoint x: 260, startPoint y: 298, endPoint x: 226, endPoint y: 296, distance: 33.8
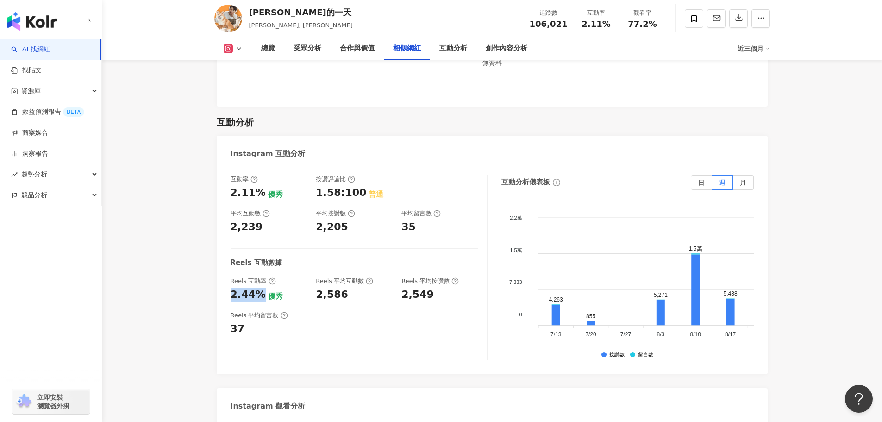
click at [226, 296] on div "互動率 2.11% 優秀 按讚評論比 1.58:100 普通 平均互動數 2,239 平均按讚數 2,205 平均留言數 35 Reels 互動數據 Reel…" at bounding box center [492, 270] width 551 height 208
copy div "2.44%"
click at [303, 45] on div "受眾分析" at bounding box center [307, 48] width 28 height 11
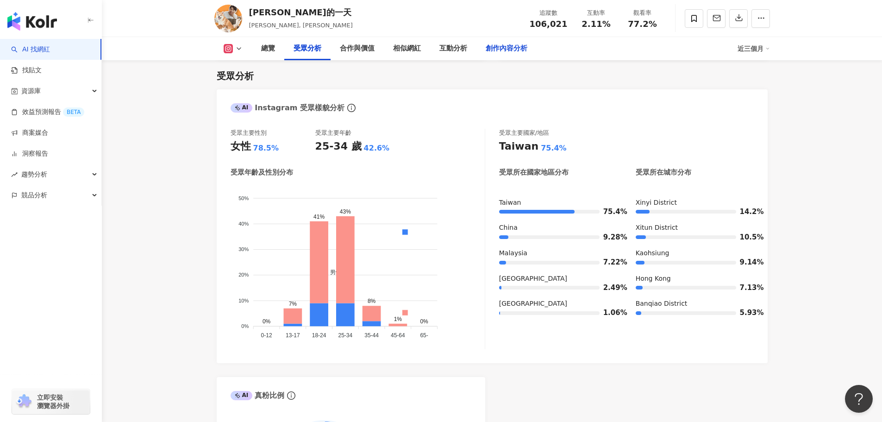
click at [503, 49] on div "創作內容分析" at bounding box center [507, 48] width 42 height 11
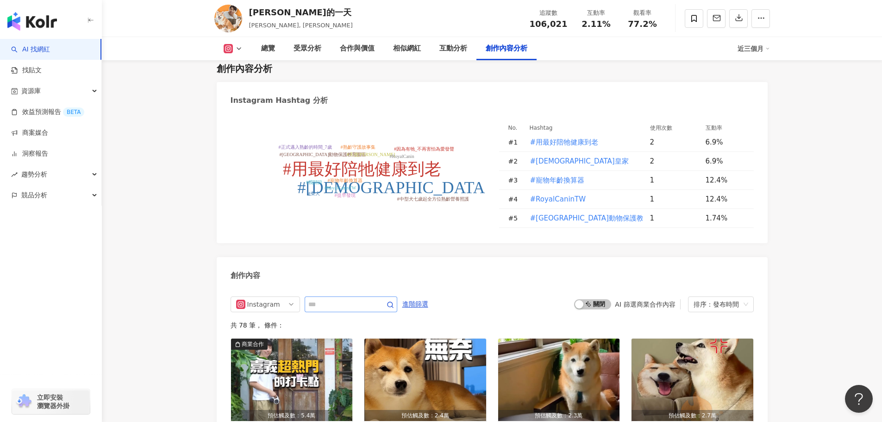
click at [339, 221] on icon "#用最好陪牠健康到老 #法國皇家 #寵物年齡換算器 #RoyalCaninTW #嘉義市動物保護教育園區 #天使[PERSON_NAME] #RoyalCan…" at bounding box center [357, 174] width 255 height 106
click at [348, 308] on input "text" at bounding box center [340, 304] width 65 height 11
type input "**"
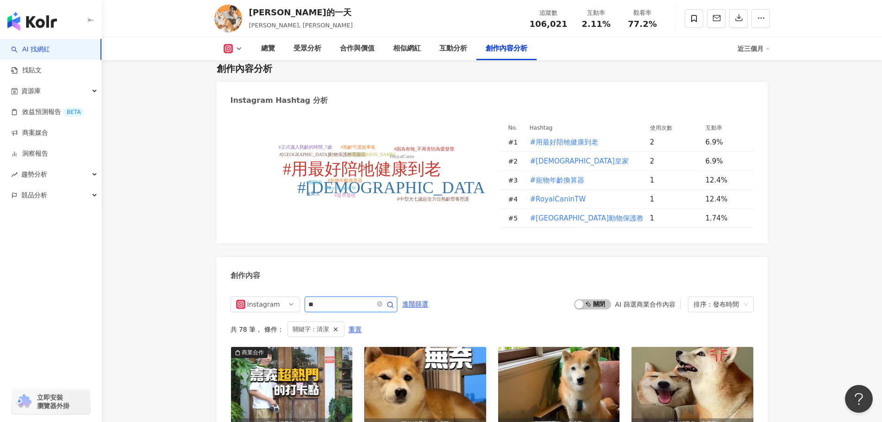
scroll to position [2868, 0]
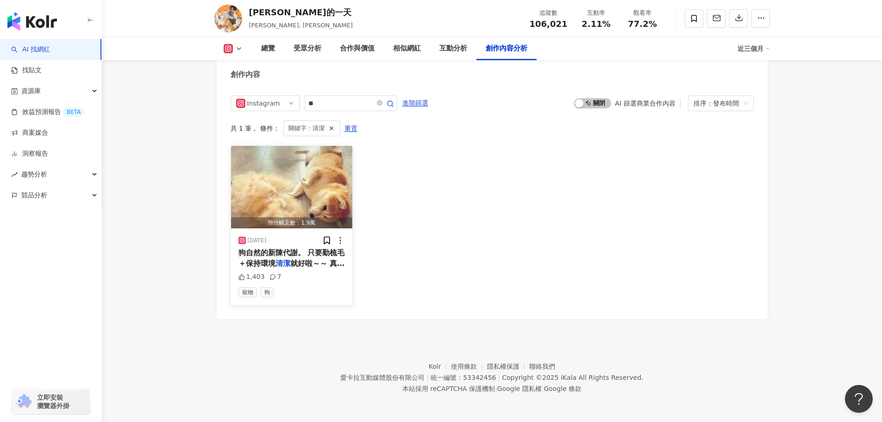
click at [297, 258] on span "狗自然的新陳代謝。 只要勤梳毛＋保持環境" at bounding box center [291, 257] width 106 height 19
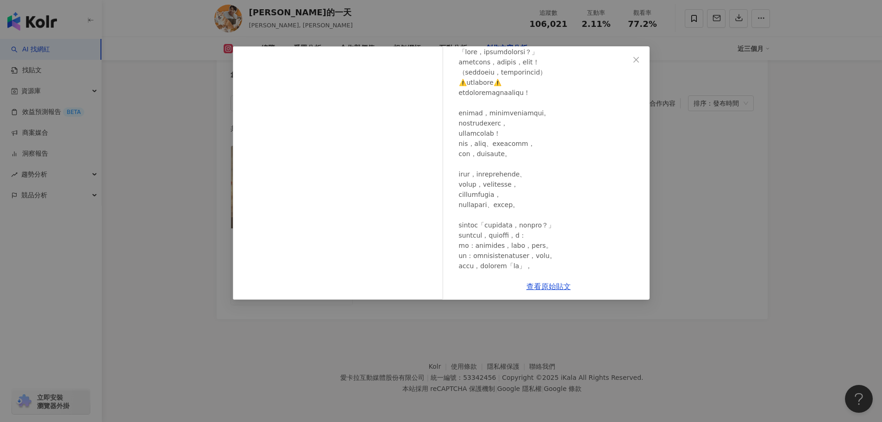
scroll to position [101, 0]
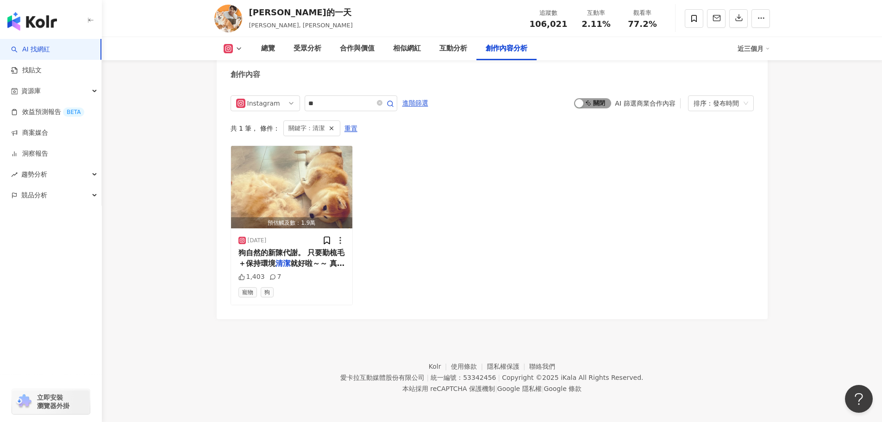
click at [594, 101] on span "啟動 關閉" at bounding box center [592, 103] width 37 height 10
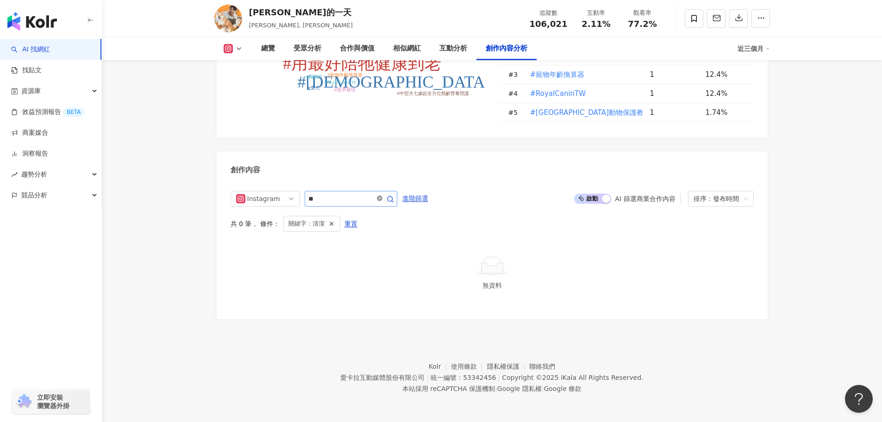
click at [382, 197] on icon "close-circle" at bounding box center [380, 198] width 6 height 6
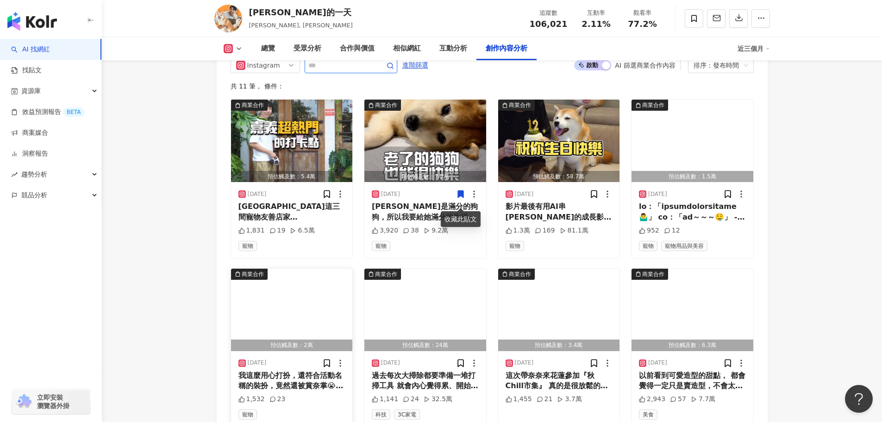
scroll to position [2962, 0]
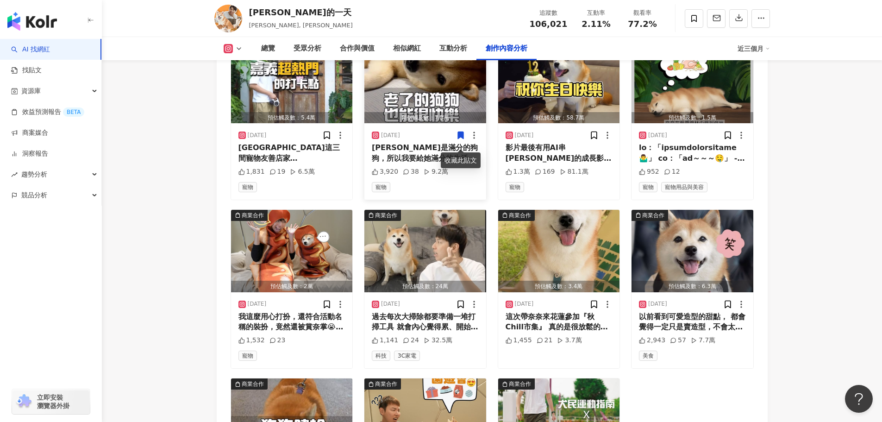
click at [399, 158] on div "[PERSON_NAME]是滿分的狗狗，所以我要給她滿分的生活🥰 尤其是奈奈已經是12歲的高齡老犬了 所以在營養方面也會有不同要注重的地方 法國皇家的小型老犬…" at bounding box center [425, 153] width 107 height 21
click at [309, 161] on div "[GEOGRAPHIC_DATA]這三間寵物友善店家[PERSON_NAME]的推👍 ▫️廢溫室 拍網美照 ▫️[PERSON_NAME]斯寵物友善空間 和毛…" at bounding box center [291, 153] width 107 height 21
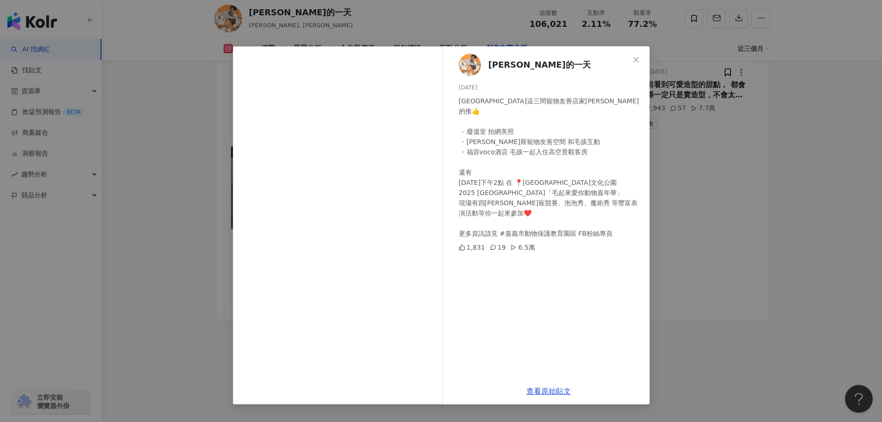
scroll to position [3201, 0]
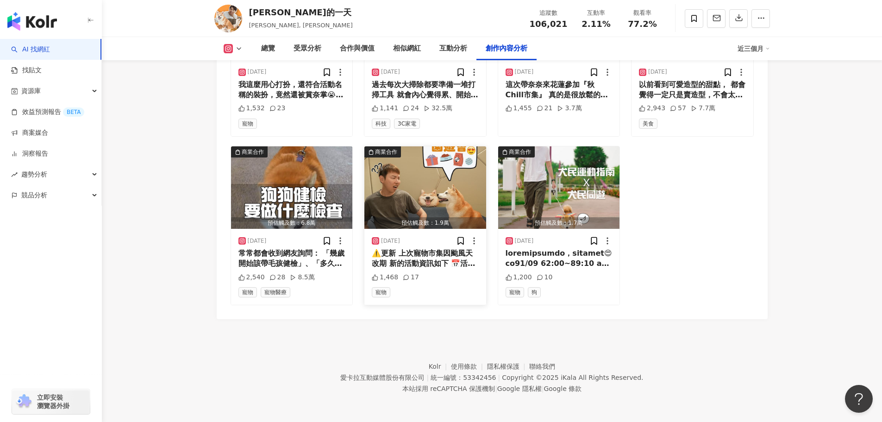
click at [416, 261] on div "⚠️更新 上次寵物市集因颱風天改期 新的活動資訊如下 📅活動日期 11/30 (六) 13:00-18:00 12/1(日) 10:00-18:00 📍 活動…" at bounding box center [425, 258] width 107 height 21
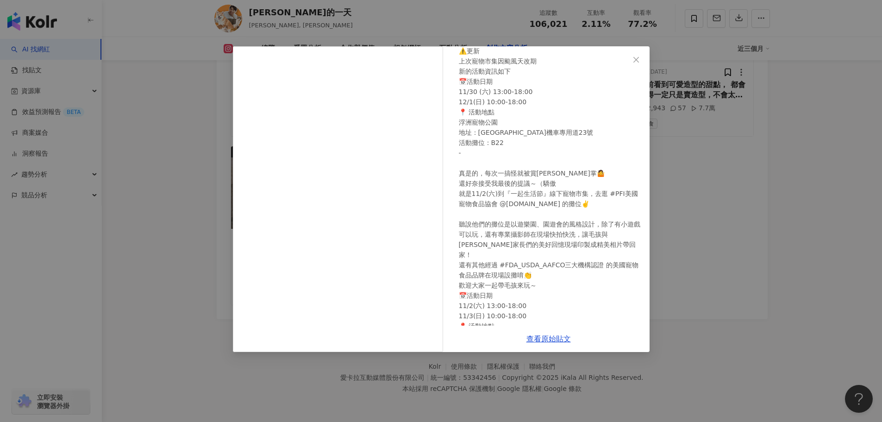
scroll to position [90, 0]
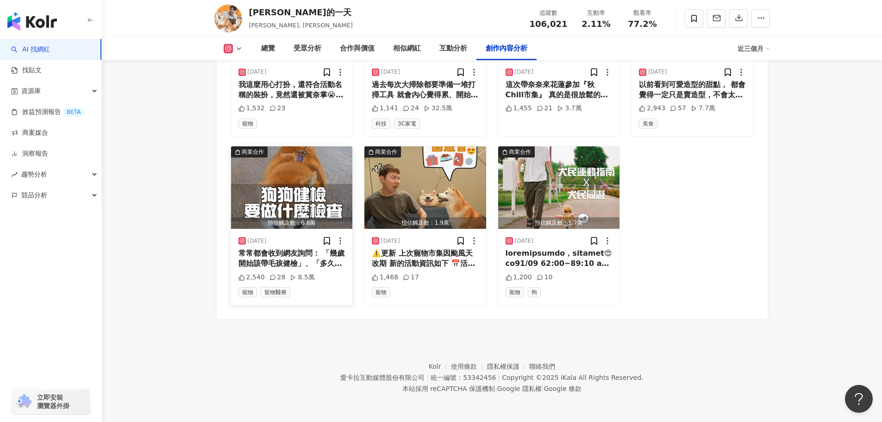
click at [294, 258] on div "常常都會收到網友詢問： 「幾歲開始該帶毛孩健檢」、「多久健檢一次」、「該做哪些檢查」 [DATE]的影片就來和大家簡單分享這些資訊啦！ 相信許多粉絲都知道，我…" at bounding box center [291, 258] width 107 height 21
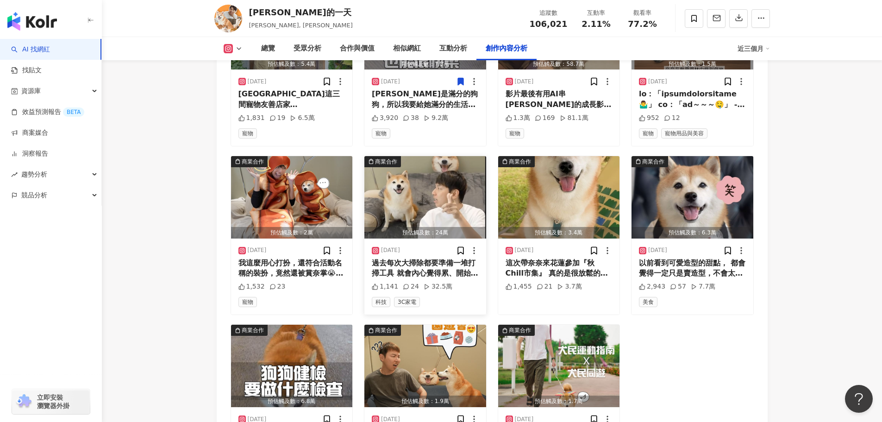
click at [418, 272] on div "過去每次大掃除都要準備一堆打掃工具 就會內心覺得累、開始說服自己： 家裡其實很乾淨、不需要打掃啦🤪 今年過年大掃除用 @dyson 『V12s Detect …" at bounding box center [425, 268] width 107 height 21
click at [286, 274] on div "我這麼用心打扮，還符合活動名稱的裝扮，竟然還被賞奈掌😭 - 大家也想給自己的毛孩穿可愛的熱狗裝嗎？（當然不是我們身上穿的🤣） 在這邊告訴大家一個很有趣的寵物競…" at bounding box center [291, 268] width 107 height 21
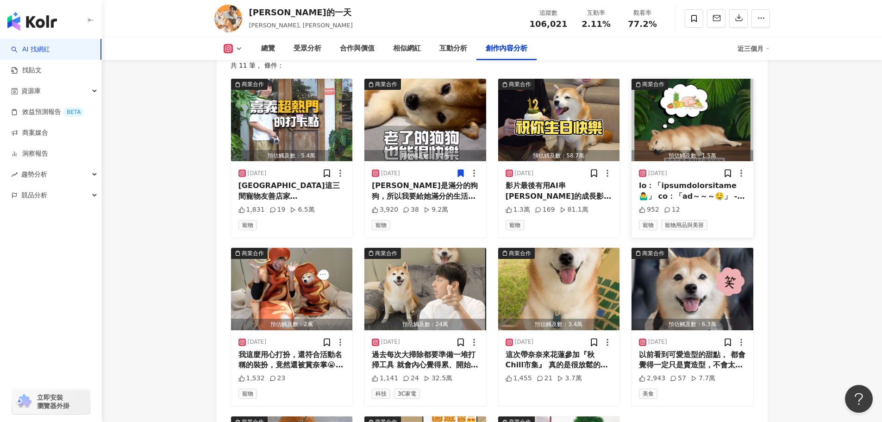
scroll to position [2923, 0]
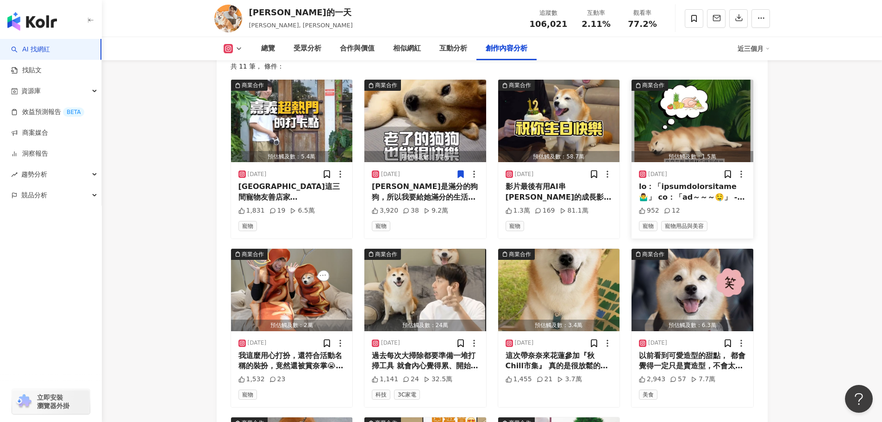
click at [666, 198] on div at bounding box center [692, 191] width 107 height 21
click at [430, 202] on div "[PERSON_NAME]是滿分的狗狗，所以我要給她滿分的生活🥰 尤其是奈奈已經是12歲的高齡老犬了 所以在營養方面也會有不同要注重的地方 法國皇家的小型老犬…" at bounding box center [425, 191] width 107 height 21
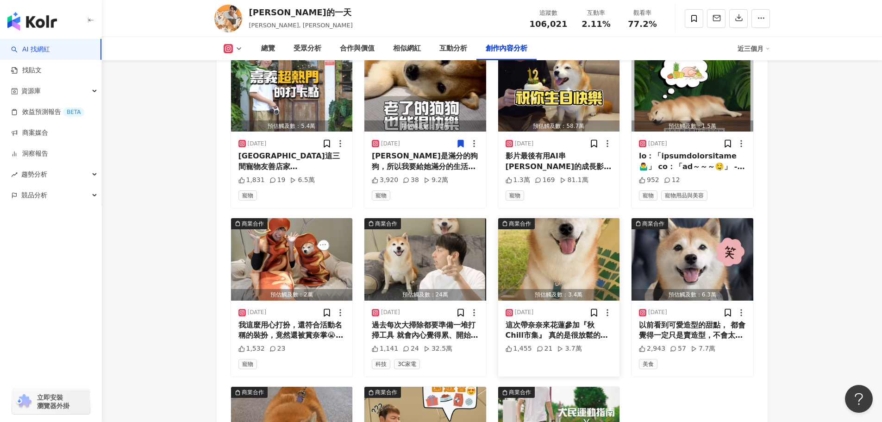
scroll to position [3108, 0]
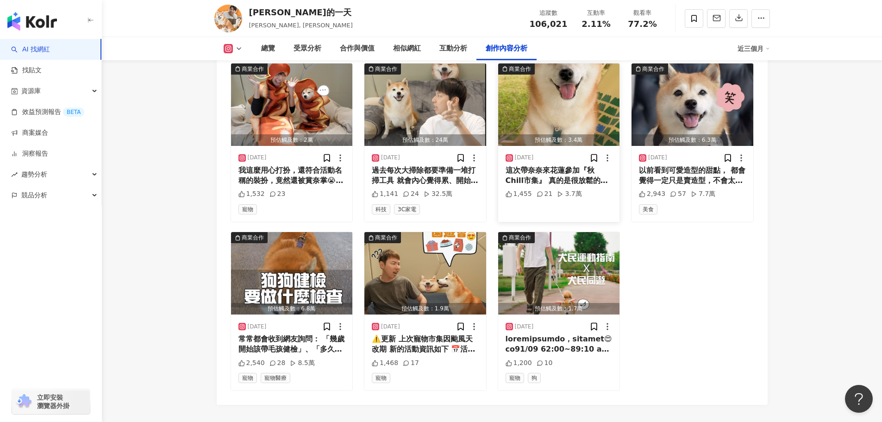
click at [560, 181] on div "這次帶奈奈來花蓮參加『秋Chill市集』 真的是很放鬆的一天，可以邊野餐邊看風景，還能搭寵物友善的雙層巴士，讓奈奈吹著海風欣賞東海岸美景，回來還能吃專屬寵物餐…" at bounding box center [558, 175] width 107 height 21
click at [418, 183] on div "過去每次大掃除都要準備一堆打掃工具 就會內心覺得累、開始說服自己： 家裡其實很乾淨、不需要打掃啦🤪 今年過年大掃除用 @dyson 『V12s Detect …" at bounding box center [425, 175] width 107 height 21
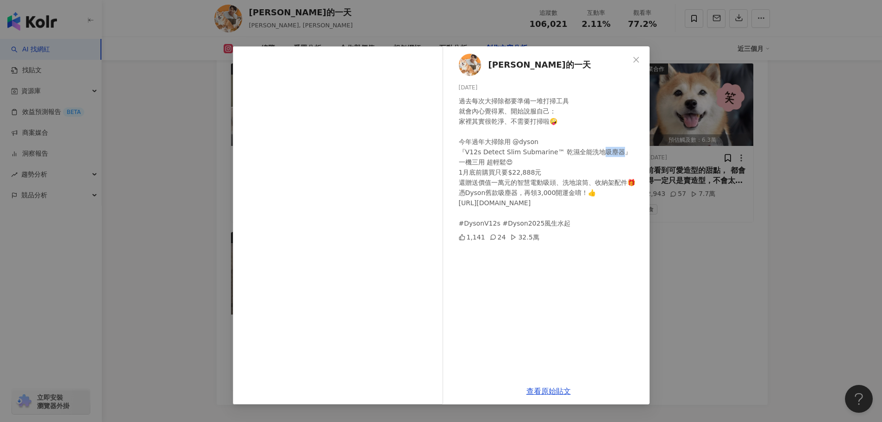
drag, startPoint x: 595, startPoint y: 153, endPoint x: 613, endPoint y: 155, distance: 18.6
click at [613, 155] on div "過去每次大掃除都要準備一堆打掃工具 就會內心覺得累、開始說服自己： 家裡其實很乾淨、不需要打掃啦🤪 今年過年大掃除用 @dyson 『V12s Detect …" at bounding box center [550, 162] width 183 height 132
copy div "塵器』"
click at [539, 389] on link "查看原始貼文" at bounding box center [548, 390] width 44 height 9
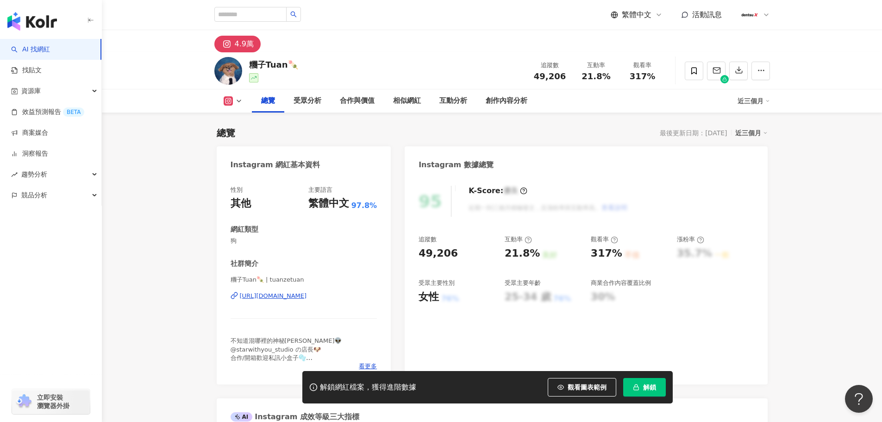
click at [645, 383] on span "解鎖" at bounding box center [649, 386] width 13 height 7
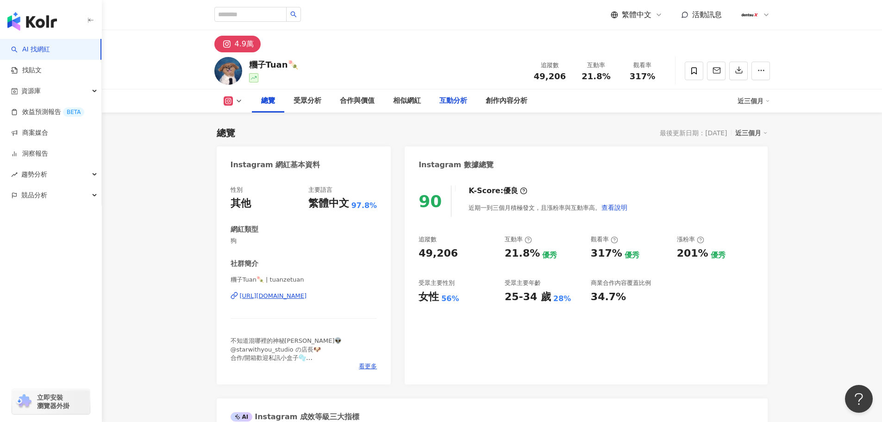
click at [455, 99] on div "互動分析" at bounding box center [453, 100] width 28 height 11
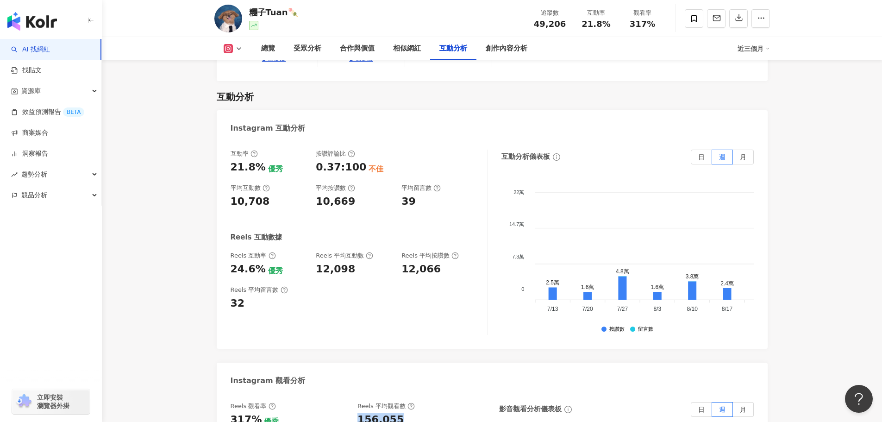
drag, startPoint x: 358, startPoint y: 399, endPoint x: 408, endPoint y: 405, distance: 50.3
click at [408, 412] on div "156,055" at bounding box center [416, 419] width 118 height 14
copy div "156,055"
drag, startPoint x: 260, startPoint y: 252, endPoint x: 213, endPoint y: 250, distance: 46.3
click at [213, 250] on div "總覽 最後更新日期：2025/10/2 近三個月 Instagram 網紅基本資料 性別 其他 主要語言 繁體中文 97.8% 網紅類型 狗 社群簡介 糰子T…" at bounding box center [492, 8] width 592 height 3417
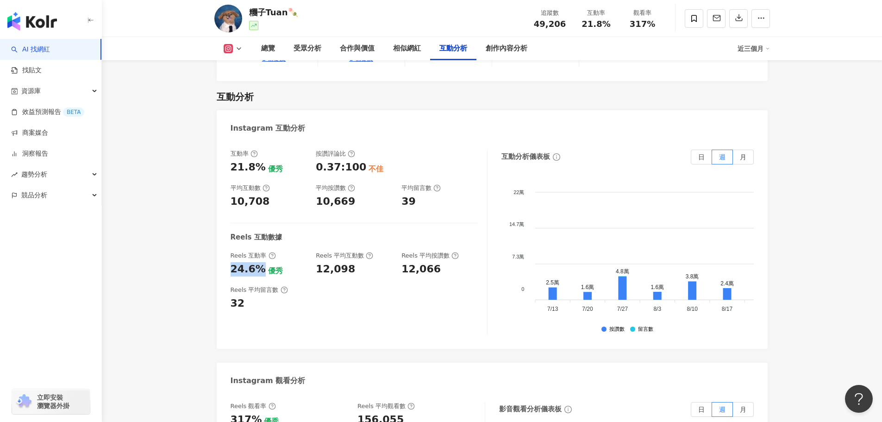
copy div "24.6%"
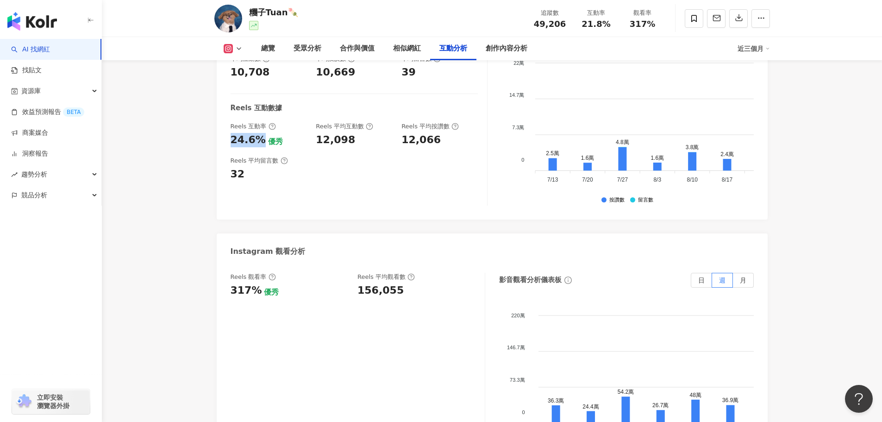
scroll to position [1951, 0]
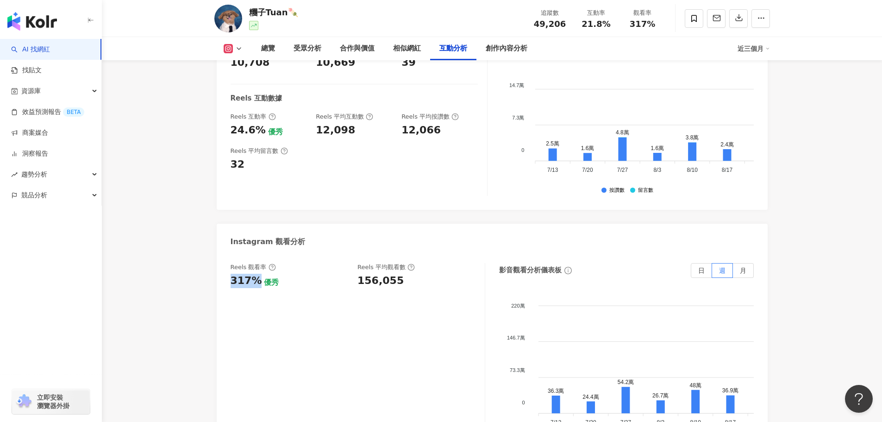
drag, startPoint x: 238, startPoint y: 260, endPoint x: 254, endPoint y: 260, distance: 15.7
click at [254, 274] on div "317%" at bounding box center [245, 281] width 31 height 14
copy div "317%"
drag, startPoint x: 317, startPoint y: 111, endPoint x: 347, endPoint y: 111, distance: 30.1
click at [347, 123] on div "12,098" at bounding box center [335, 130] width 39 height 14
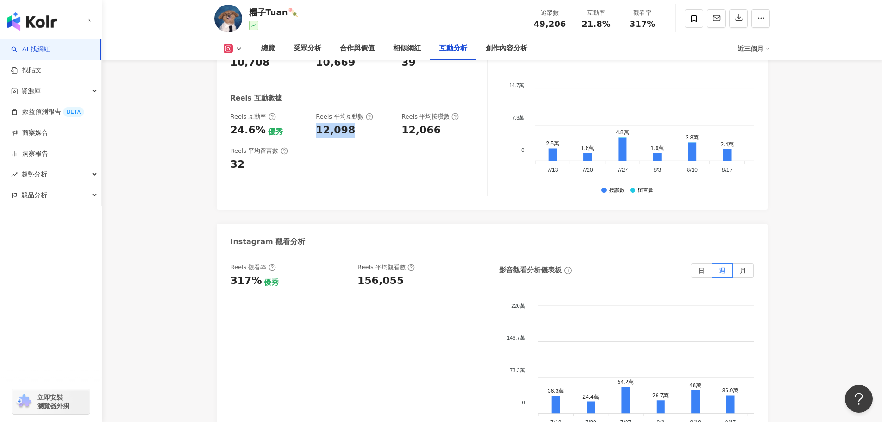
copy div "12,098"
click at [296, 48] on div "受眾分析" at bounding box center [307, 48] width 28 height 11
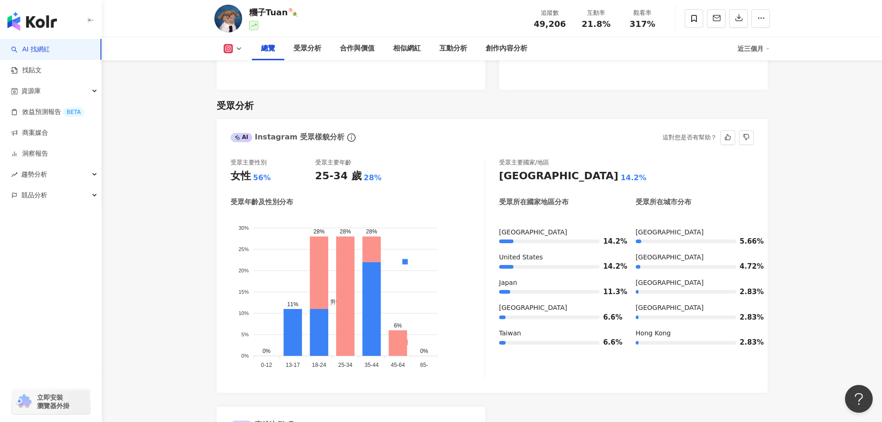
scroll to position [744, 0]
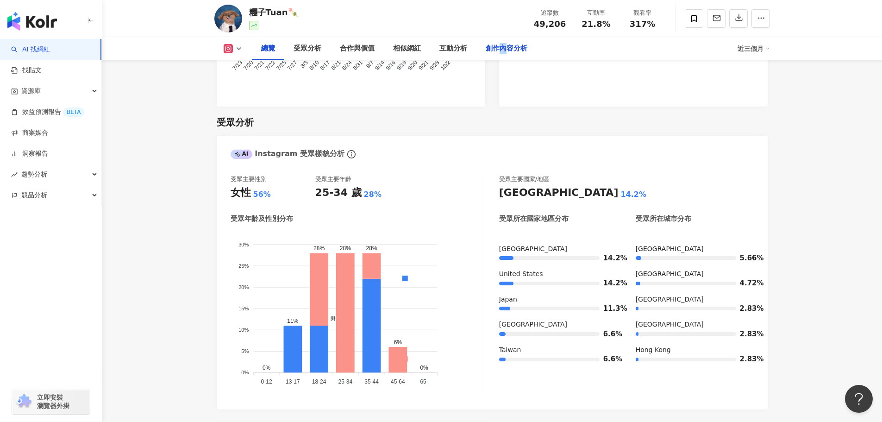
click at [502, 48] on div "創作內容分析" at bounding box center [507, 48] width 42 height 11
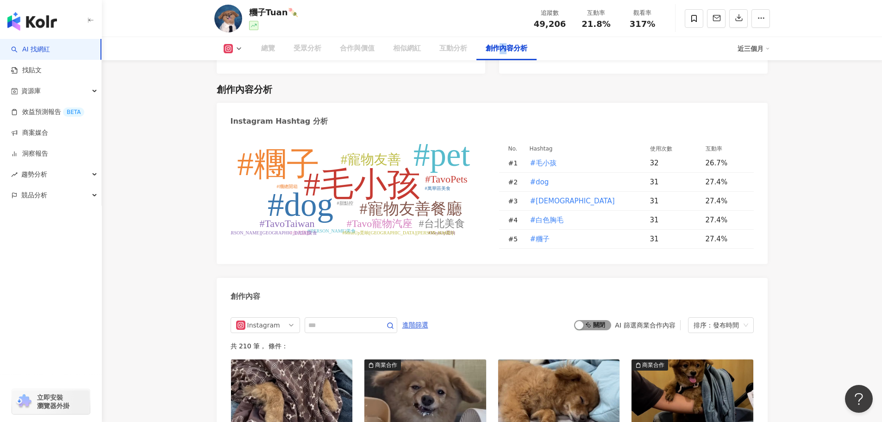
click at [592, 320] on span "啟動 關閉" at bounding box center [592, 325] width 37 height 10
click at [591, 320] on span "啟動 關閉" at bounding box center [592, 325] width 37 height 10
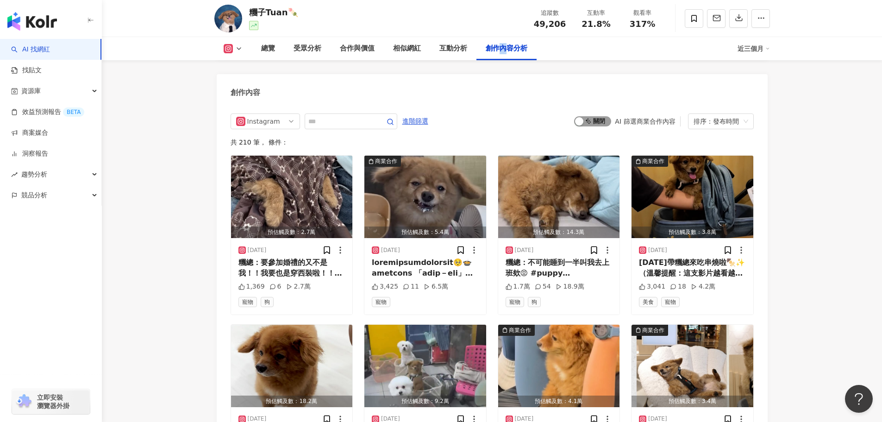
click at [600, 116] on span "啟動 關閉" at bounding box center [592, 121] width 37 height 10
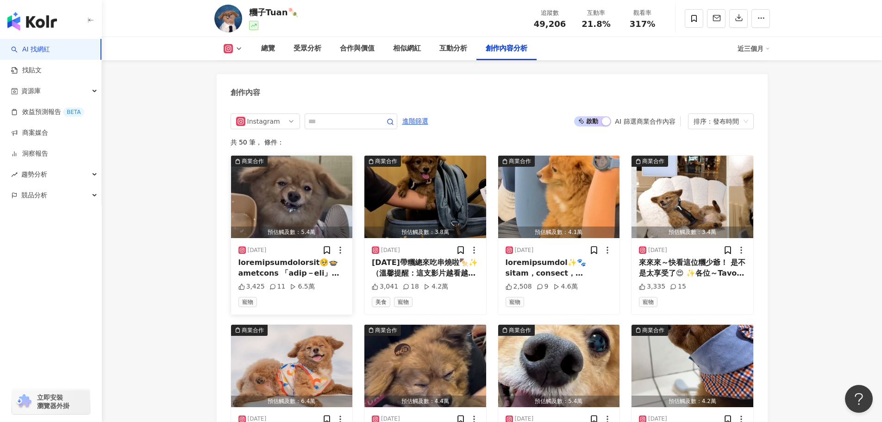
click at [297, 257] on div at bounding box center [291, 267] width 107 height 21
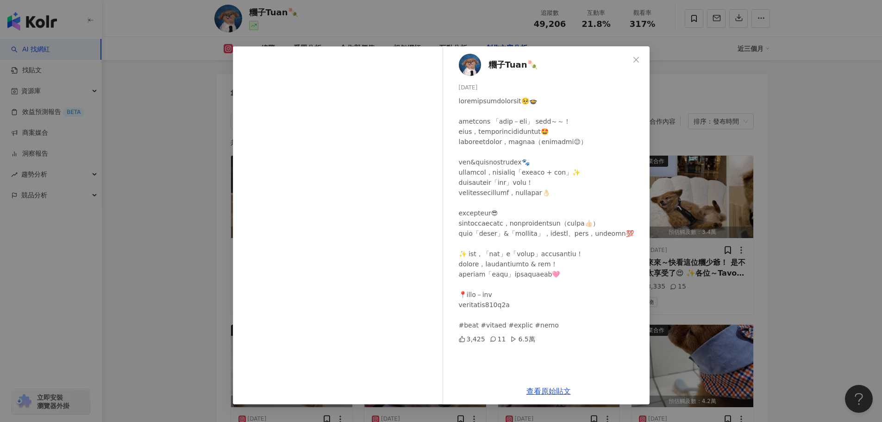
scroll to position [17, 0]
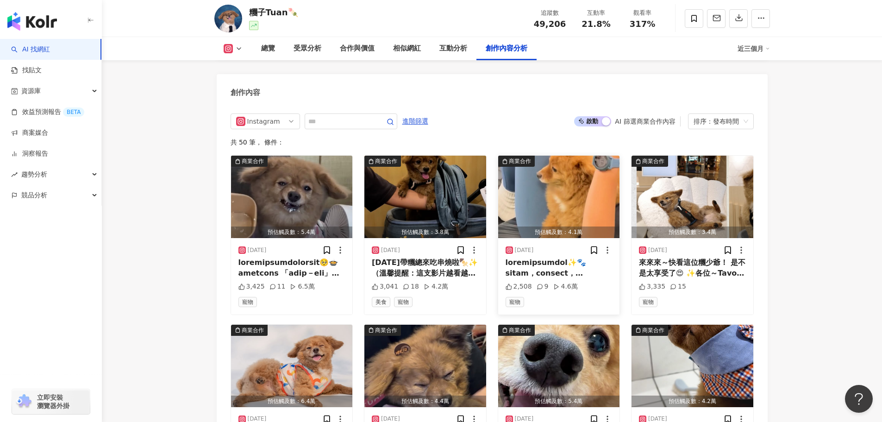
click at [536, 257] on div at bounding box center [558, 267] width 107 height 21
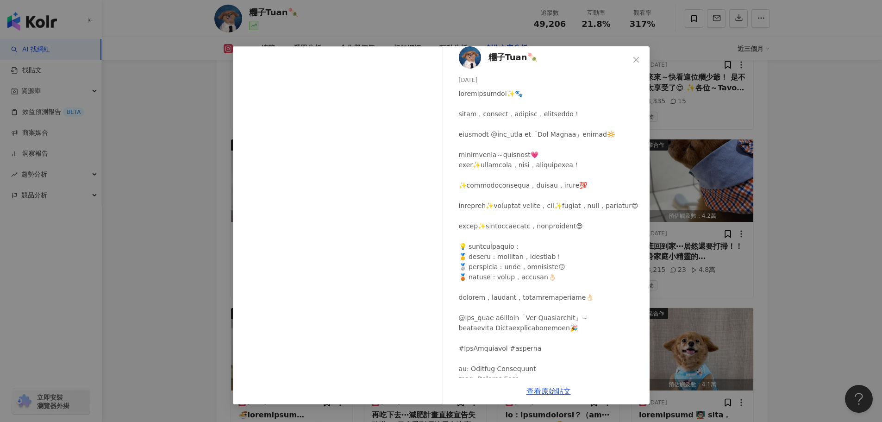
scroll to position [0, 0]
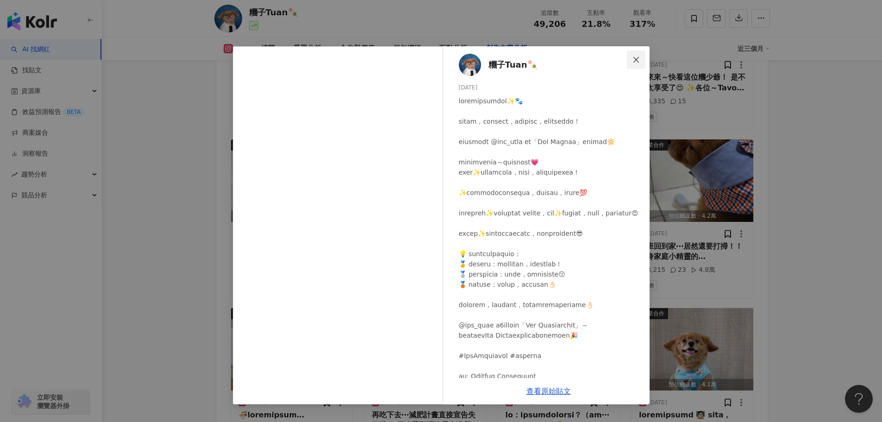
click at [635, 61] on icon "close" at bounding box center [636, 59] width 6 height 6
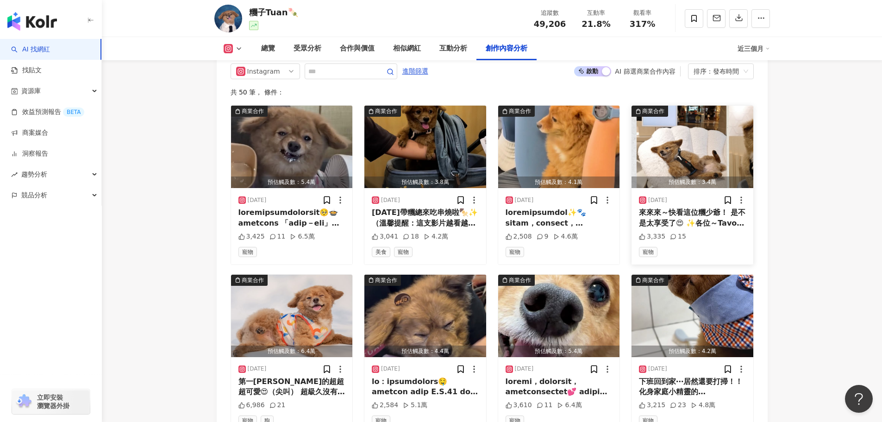
scroll to position [2880, 0]
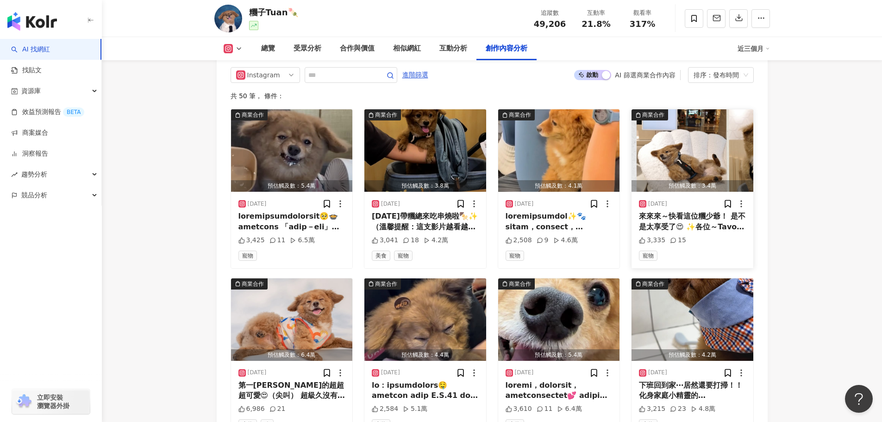
click at [660, 211] on div at bounding box center [692, 221] width 107 height 21
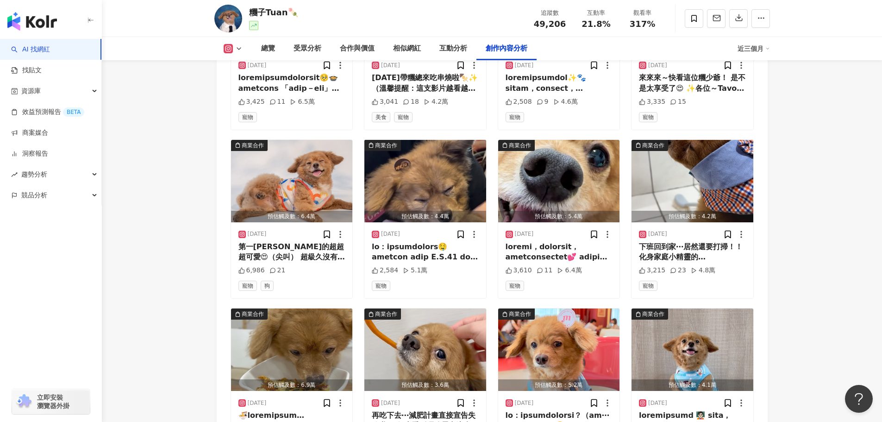
scroll to position [3019, 0]
click at [291, 241] on div "第一張真的超超超可愛😍（尖叫） 超級久沒有發照片了！ 請大家多多支持糰總的可愛照片📸 不管是冬天還是夏天我們都超愛的時毛小孩🐾 佔據糰總一半以上的衣櫃🤫 拍這…" at bounding box center [291, 251] width 107 height 21
click at [392, 241] on div at bounding box center [425, 251] width 107 height 21
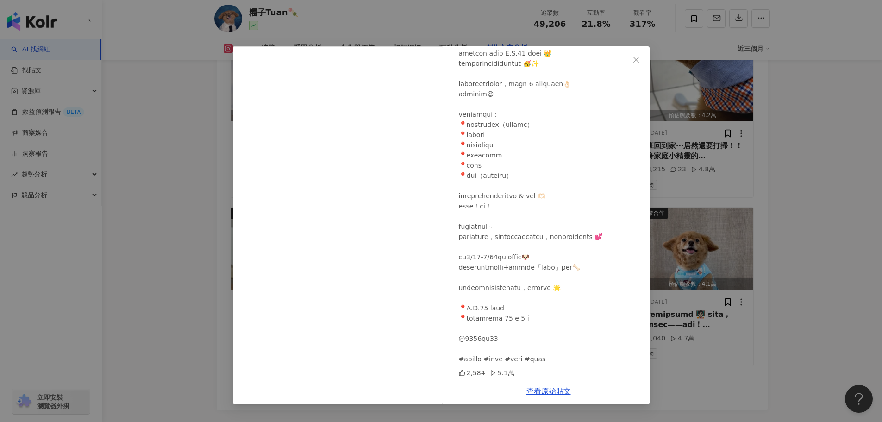
scroll to position [3197, 0]
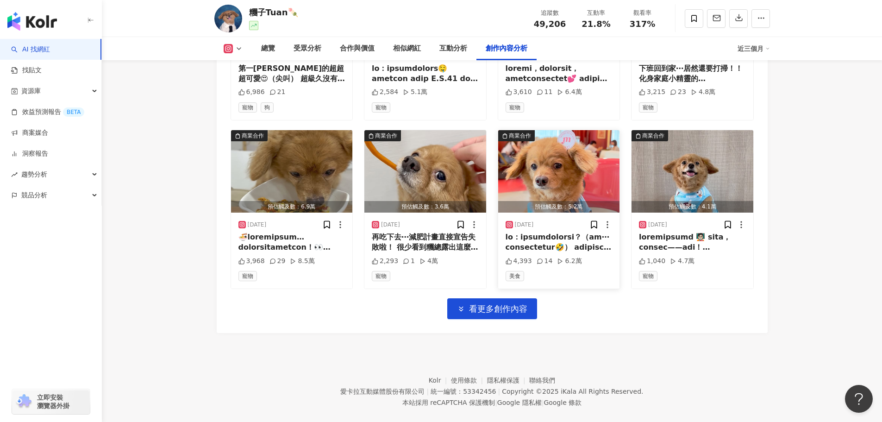
click at [545, 232] on div at bounding box center [558, 242] width 107 height 21
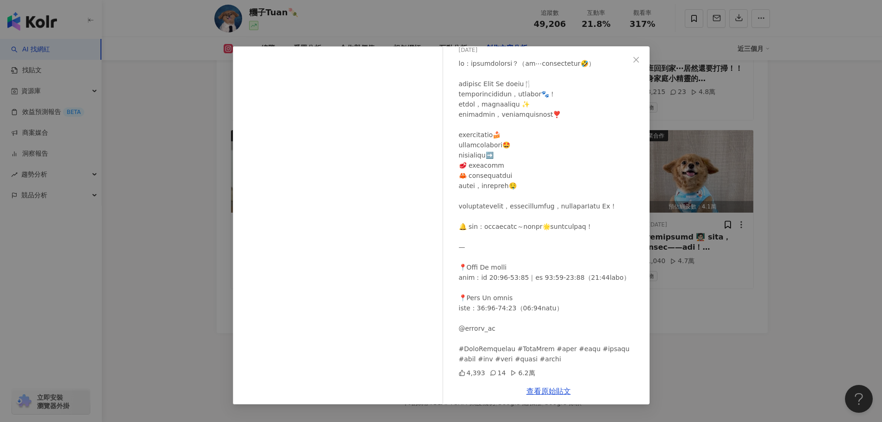
scroll to position [88, 0]
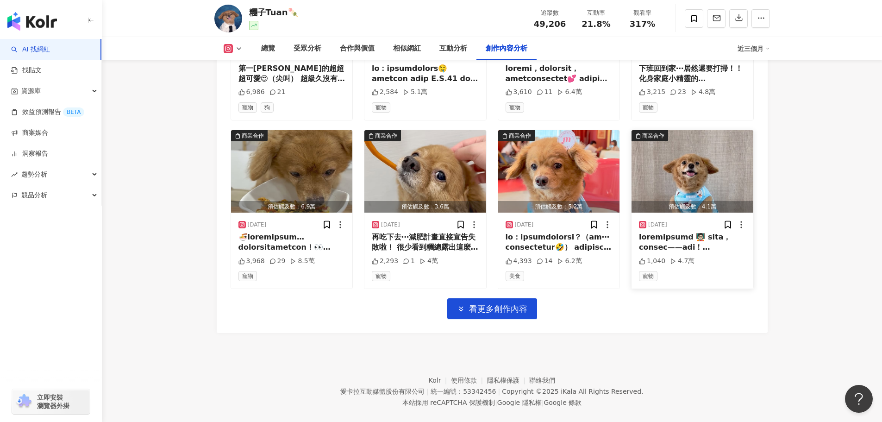
click at [660, 232] on div at bounding box center [692, 242] width 107 height 21
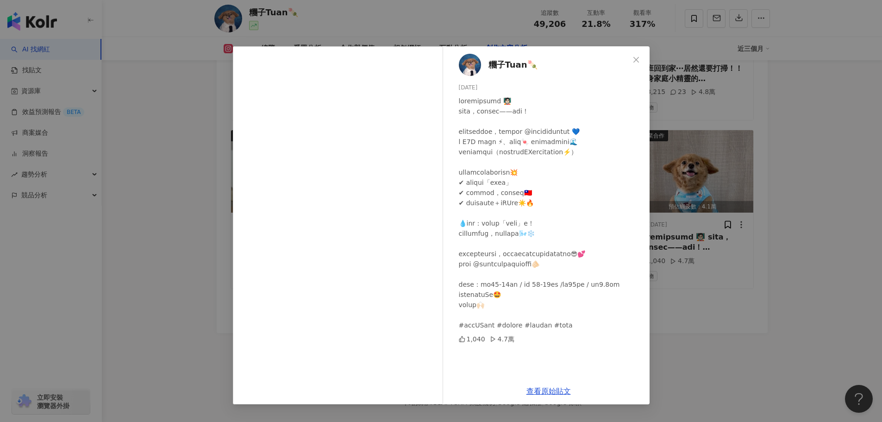
scroll to position [7, 0]
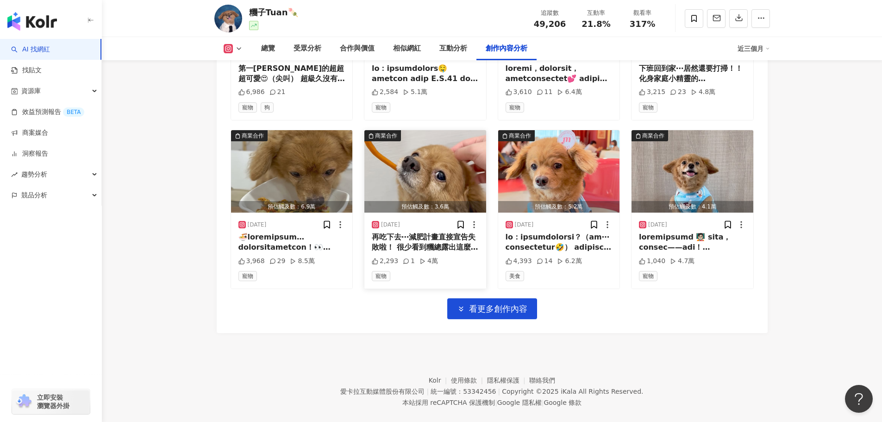
click at [399, 232] on div "再吃下去⋯減肥計畫直接宣告失敗啦！ 很少看到糰總露出這麼「護食」的架勢🤣 可見 🌟 iPaw 100% 手作火雞肉薯條 🌟 完全擄獲牠的心😍 這次糰總一次嚐遍…" at bounding box center [425, 242] width 107 height 21
click at [269, 232] on div at bounding box center [291, 242] width 107 height 21
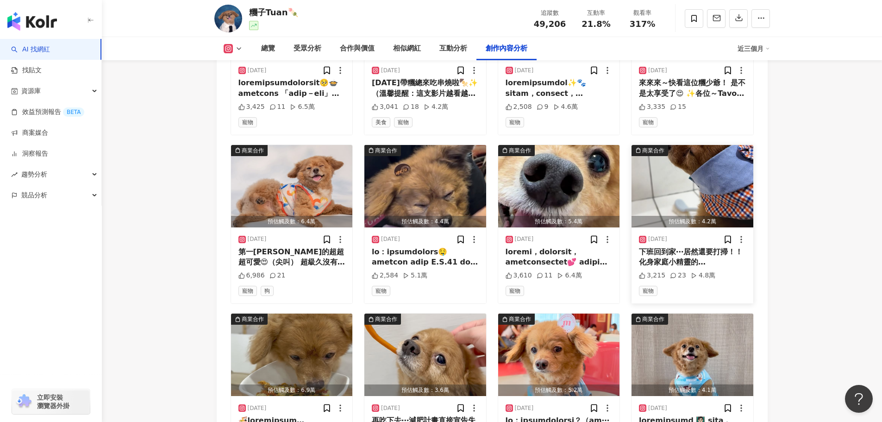
scroll to position [3012, 0]
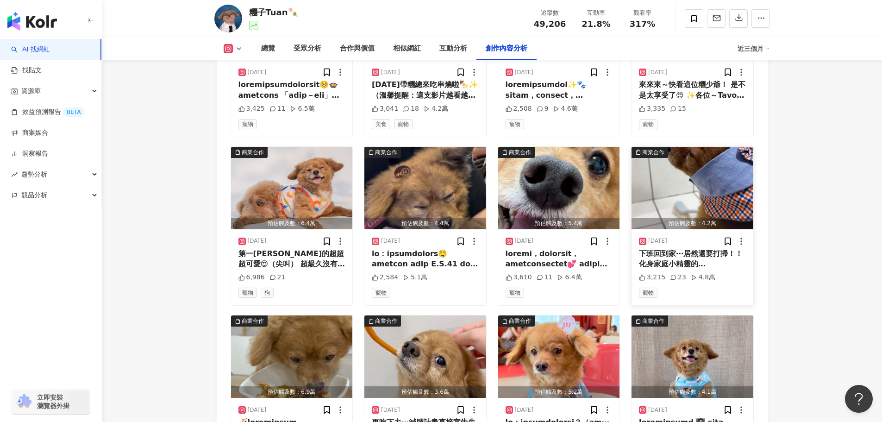
click at [685, 249] on div "下班回到家⋯居然還要打掃！！ 化身家庭小精靈的糰總閃亮登場🫣 糰：我好命苦啊⋯⋯ 💡毛孩家庭清潔好幫手來了！ 🌟淨毒五郎 除臭噴霧 & 除臭地板清潔劑 🐾除臭…" at bounding box center [692, 259] width 107 height 21
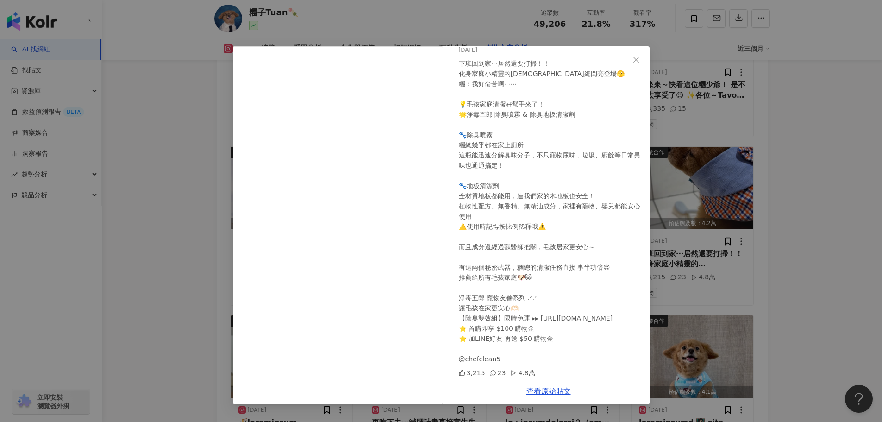
scroll to position [48, 0]
drag, startPoint x: 458, startPoint y: 290, endPoint x: 484, endPoint y: 291, distance: 25.9
click at [484, 291] on div "下班回到家⋯居然還要打掃！！ 化身家庭小精靈的糰總閃亮登場🫣 糰：我好命苦啊⋯⋯ 💡毛孩家庭清潔好幫手來了！ 🌟淨毒五郎 除臭噴霧 & 除臭地板清潔劑 🐾除臭…" at bounding box center [550, 210] width 183 height 305
copy div "善系列"
click at [546, 391] on link "查看原始貼文" at bounding box center [548, 390] width 44 height 9
